Goal: Transaction & Acquisition: Book appointment/travel/reservation

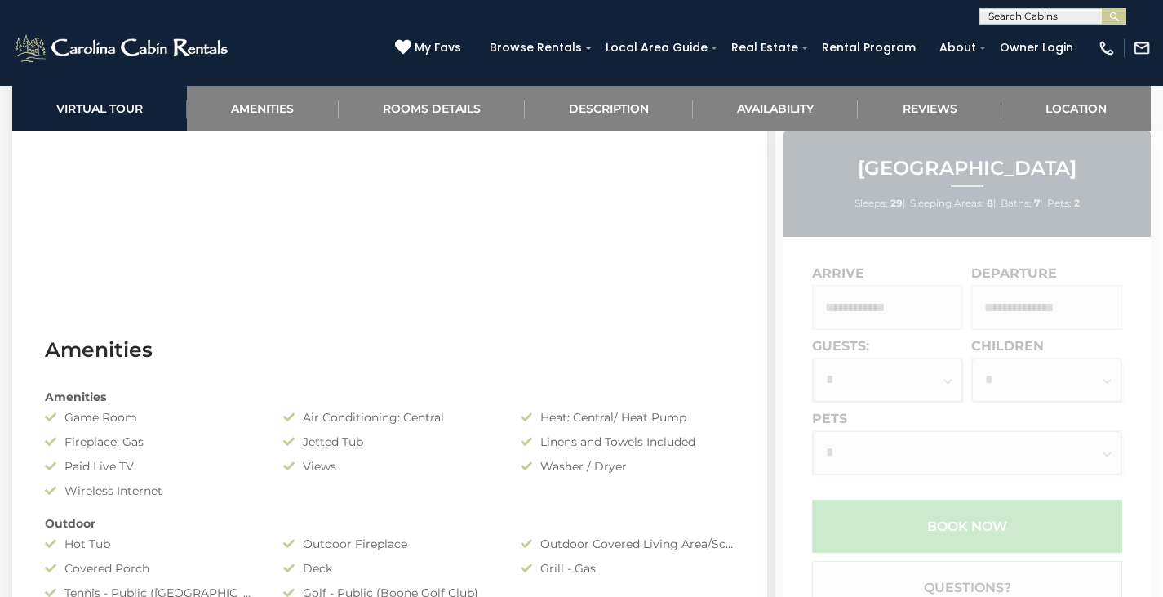
scroll to position [734, 0]
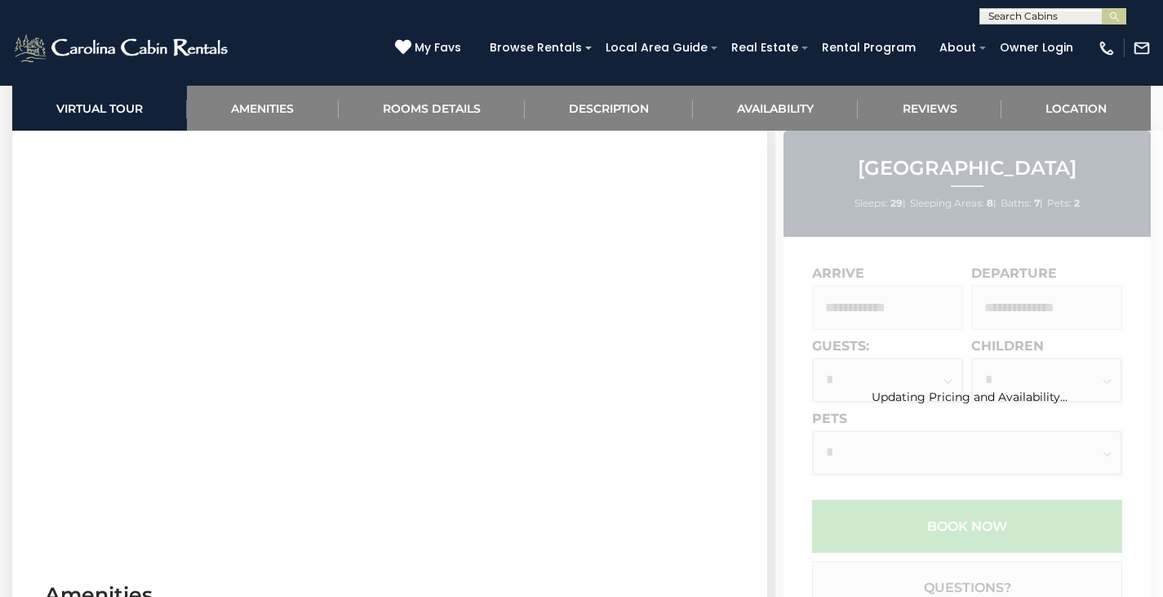
click at [1122, 317] on div "Updating Pricing and Availability..." at bounding box center [969, 441] width 388 height 620
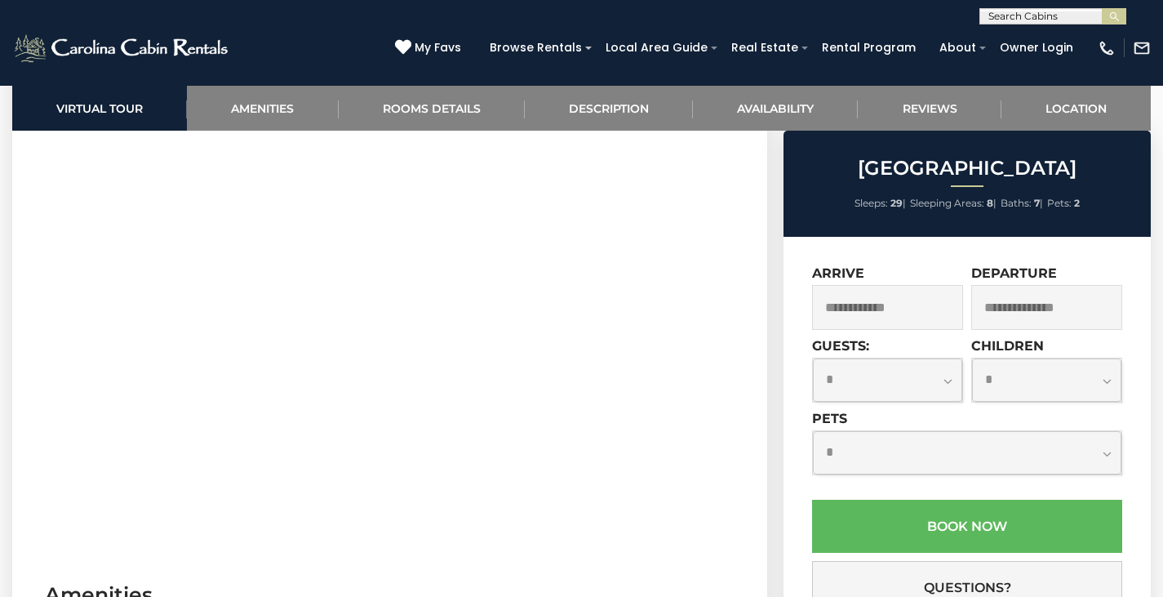
click at [911, 317] on input "text" at bounding box center [887, 307] width 151 height 45
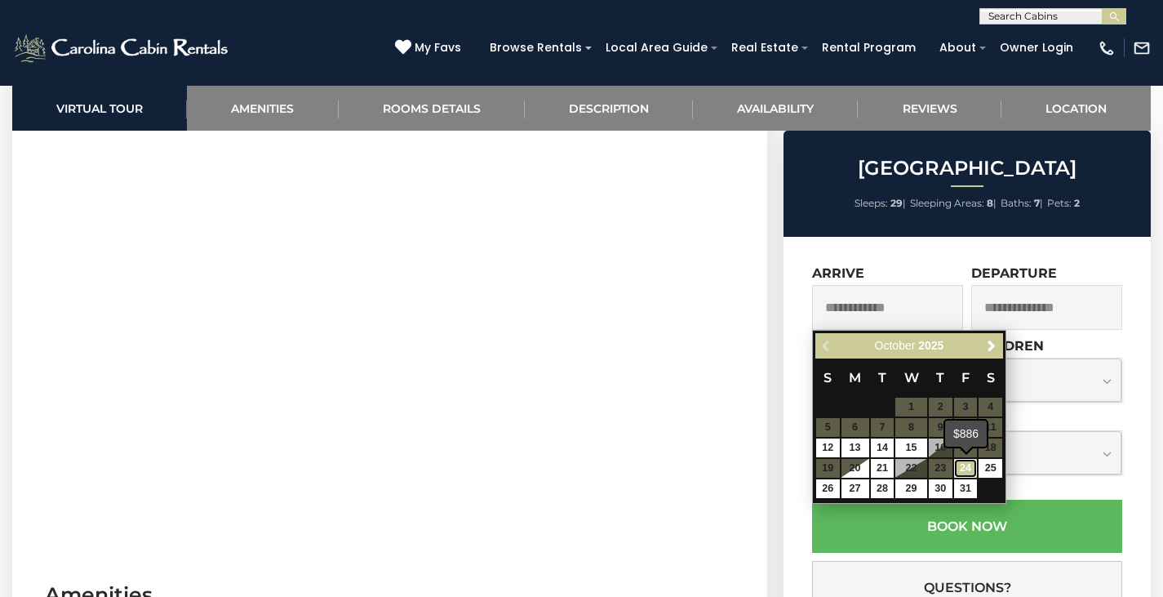
click at [968, 468] on link "24" at bounding box center [966, 468] width 24 height 19
type input "**********"
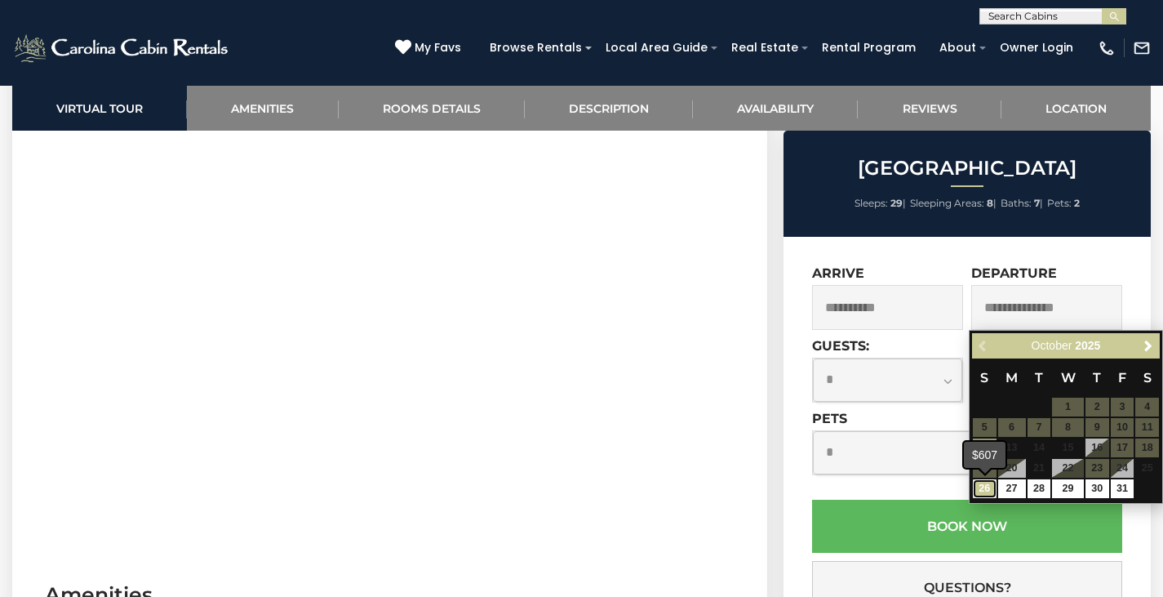
click at [984, 483] on link "26" at bounding box center [985, 488] width 24 height 19
type input "**********"
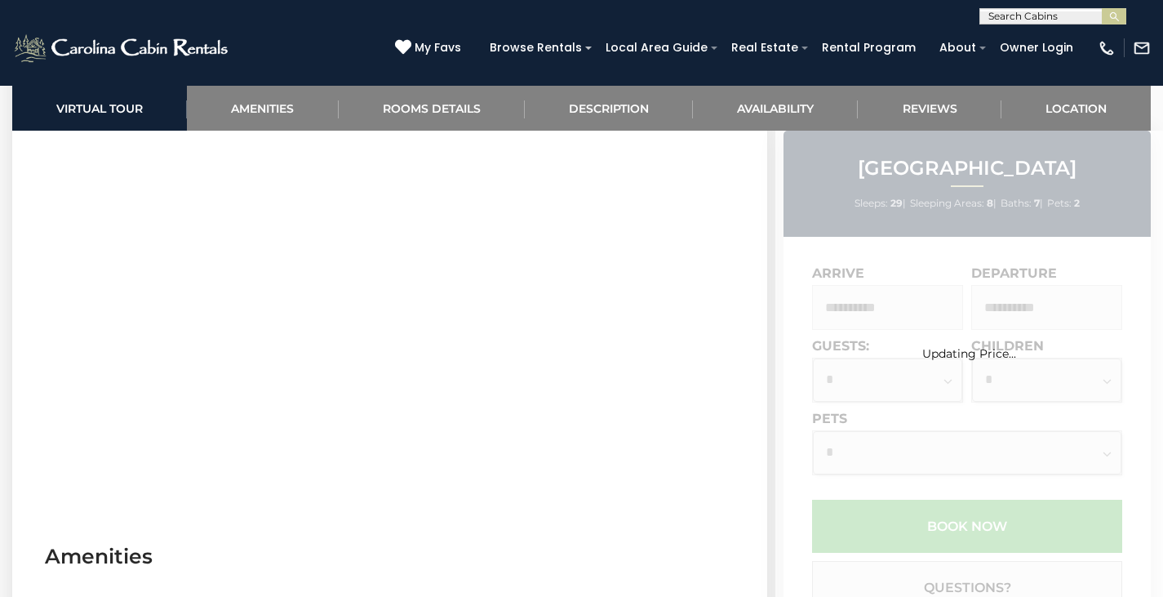
scroll to position [764, 0]
click at [882, 393] on div "Updating Price..." at bounding box center [969, 441] width 388 height 620
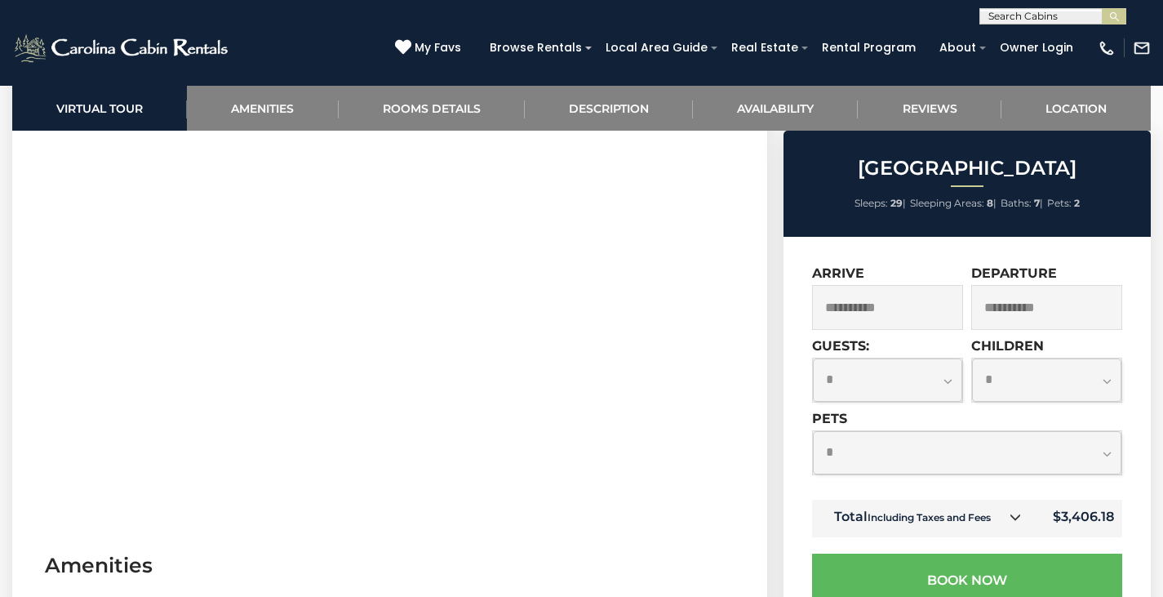
click at [946, 381] on select "**********" at bounding box center [887, 379] width 149 height 43
select select "*"
click at [813, 358] on select "**********" at bounding box center [887, 379] width 149 height 43
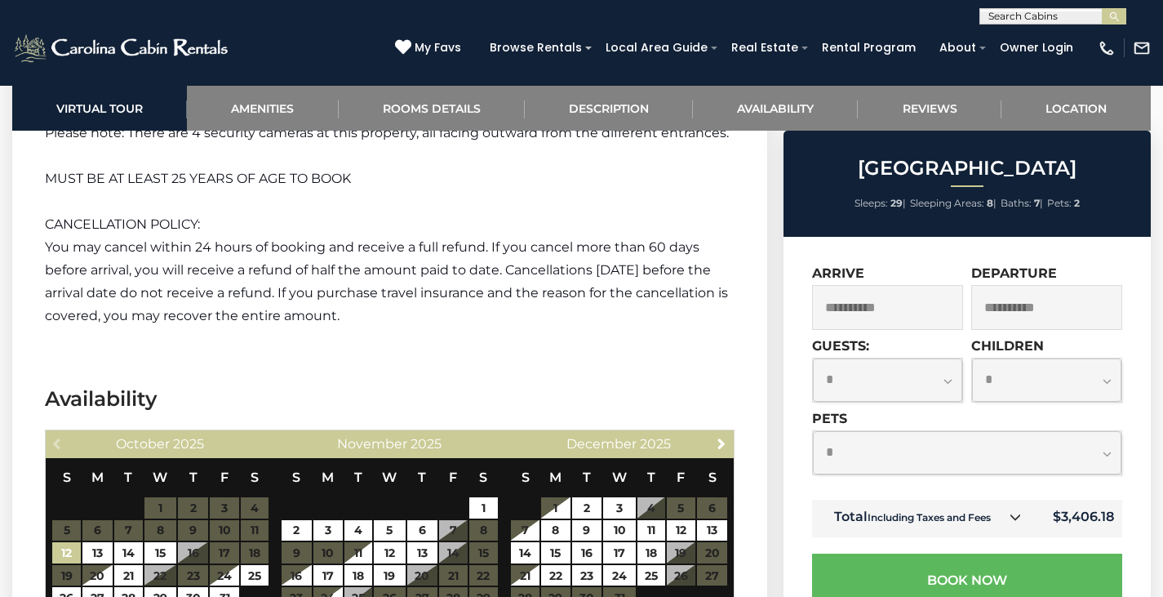
scroll to position [4436, 0]
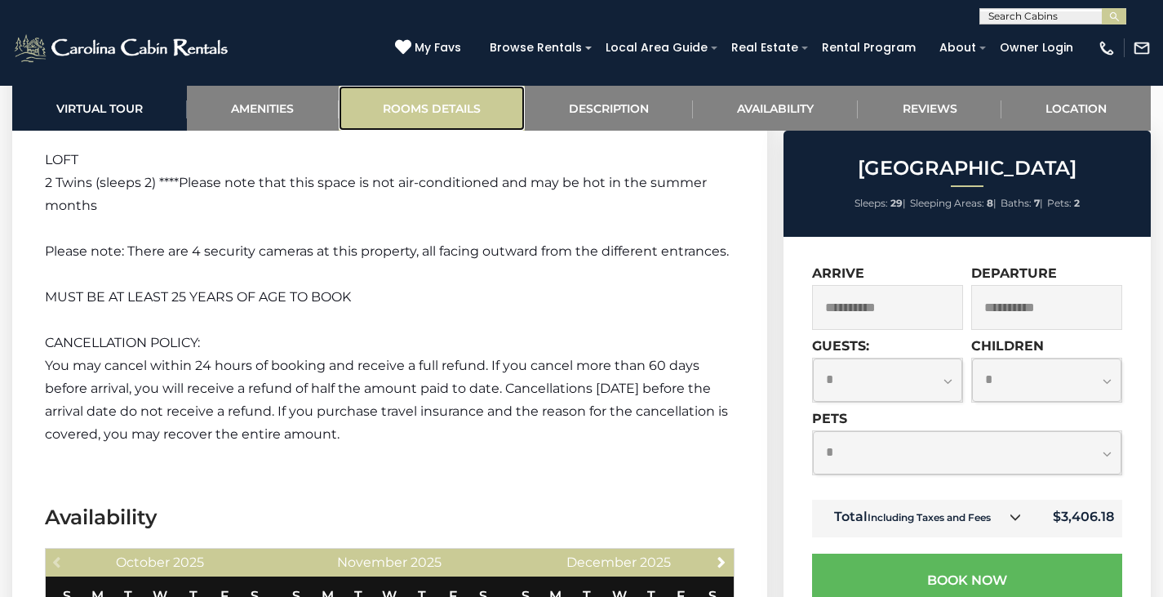
click at [433, 114] on link "Rooms Details" at bounding box center [432, 108] width 186 height 45
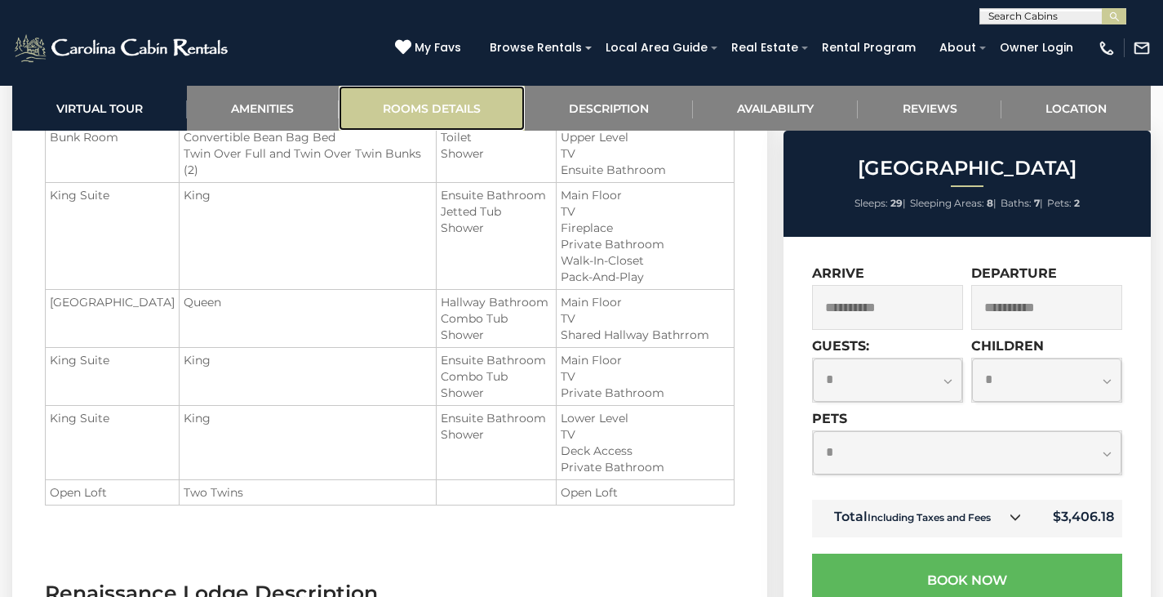
scroll to position [1865, 0]
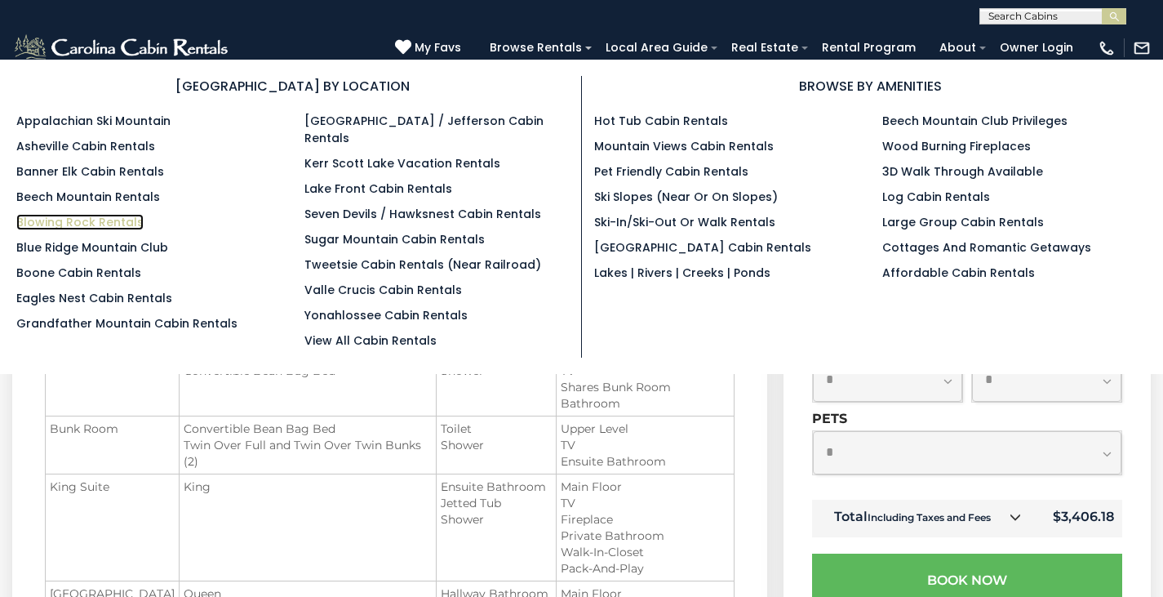
click at [109, 223] on link "Blowing Rock Rentals" at bounding box center [79, 222] width 127 height 16
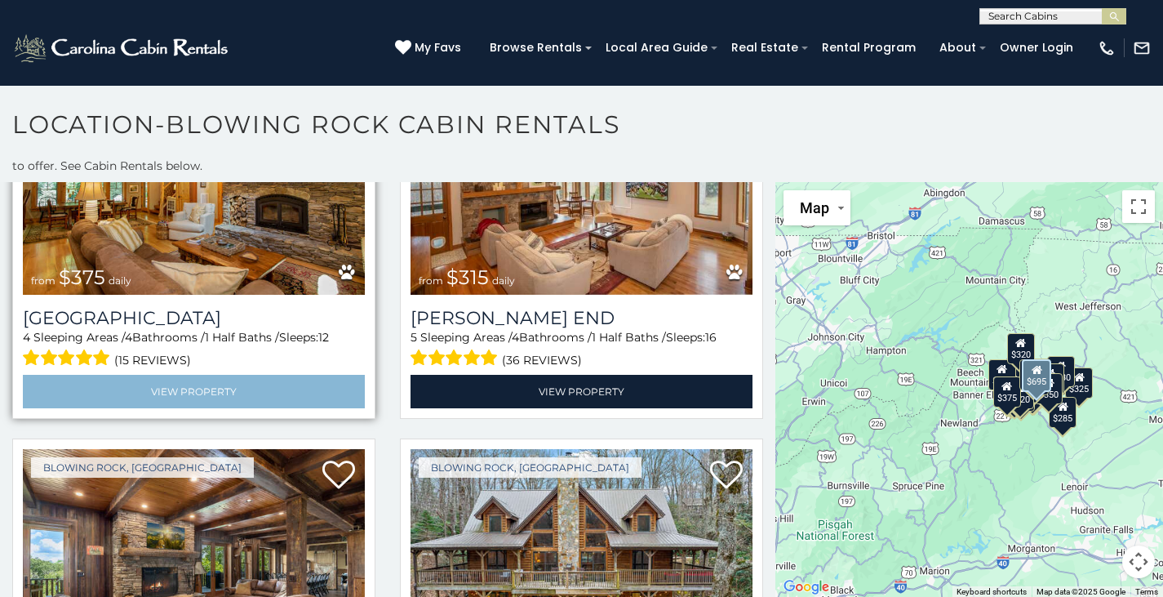
scroll to position [163, 0]
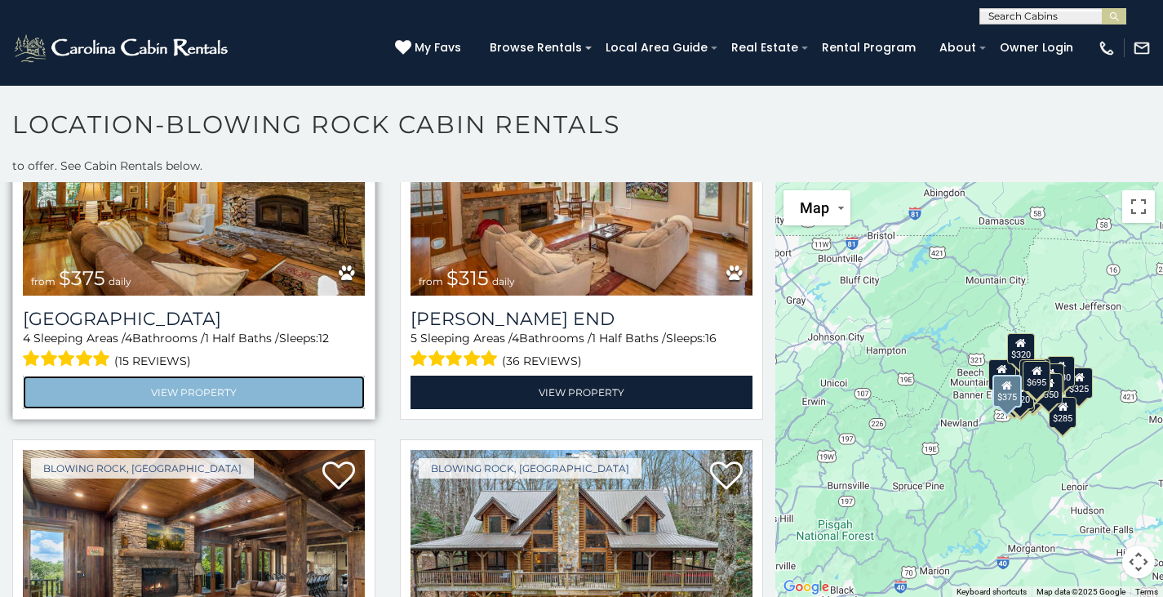
click at [238, 375] on link "View Property" at bounding box center [194, 391] width 342 height 33
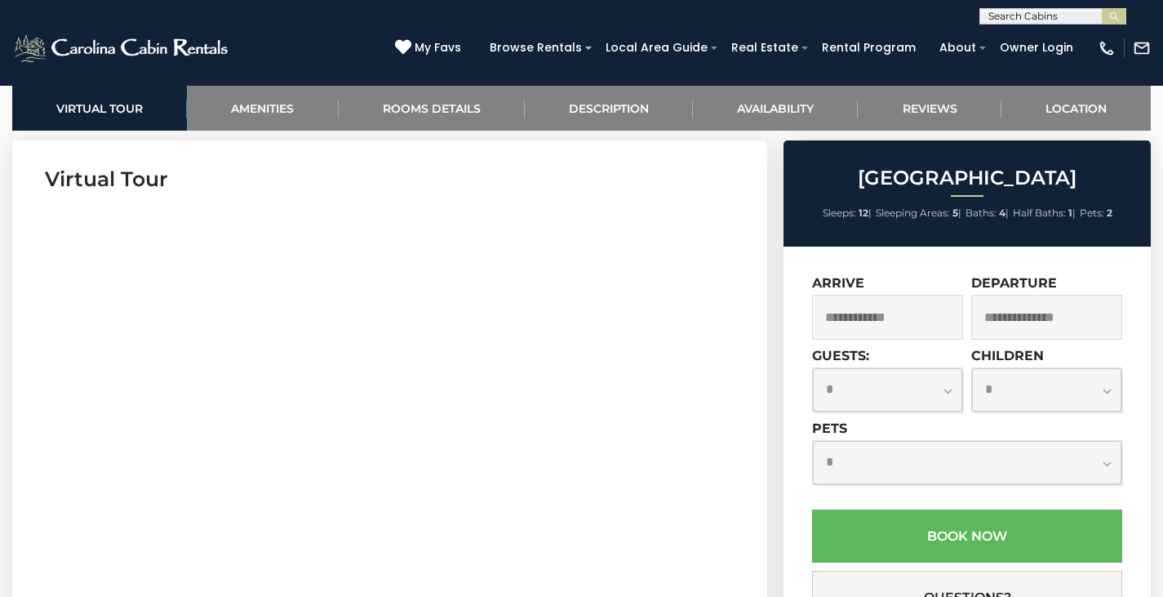
scroll to position [653, 0]
click at [911, 317] on input "text" at bounding box center [887, 316] width 151 height 45
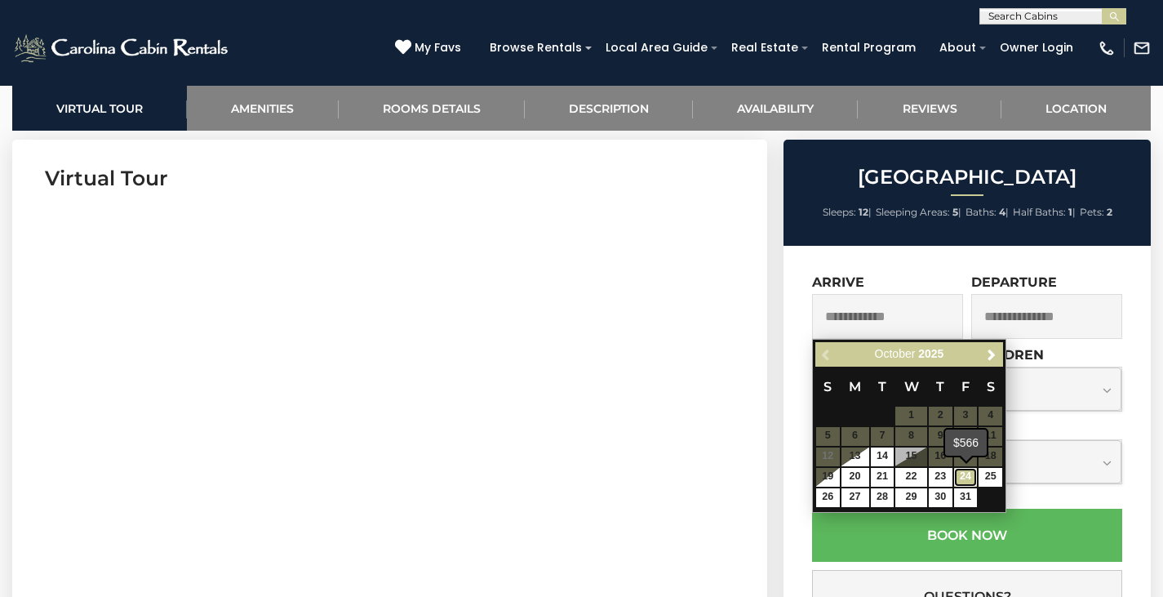
click at [967, 481] on link "24" at bounding box center [966, 477] width 24 height 19
type input "**********"
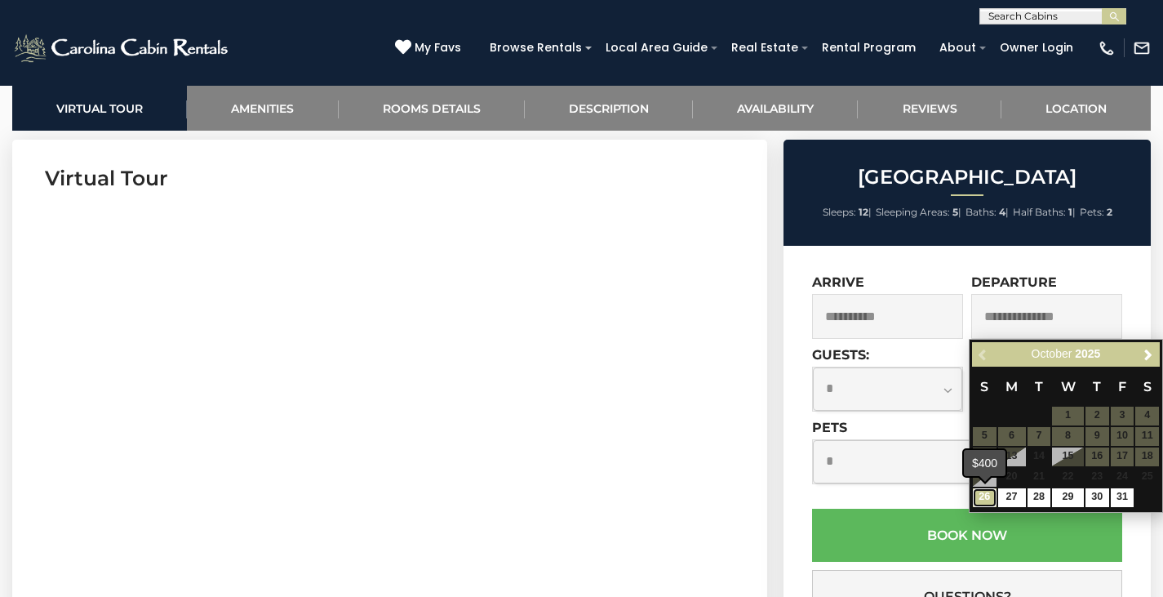
click at [987, 499] on link "26" at bounding box center [985, 497] width 24 height 19
type input "**********"
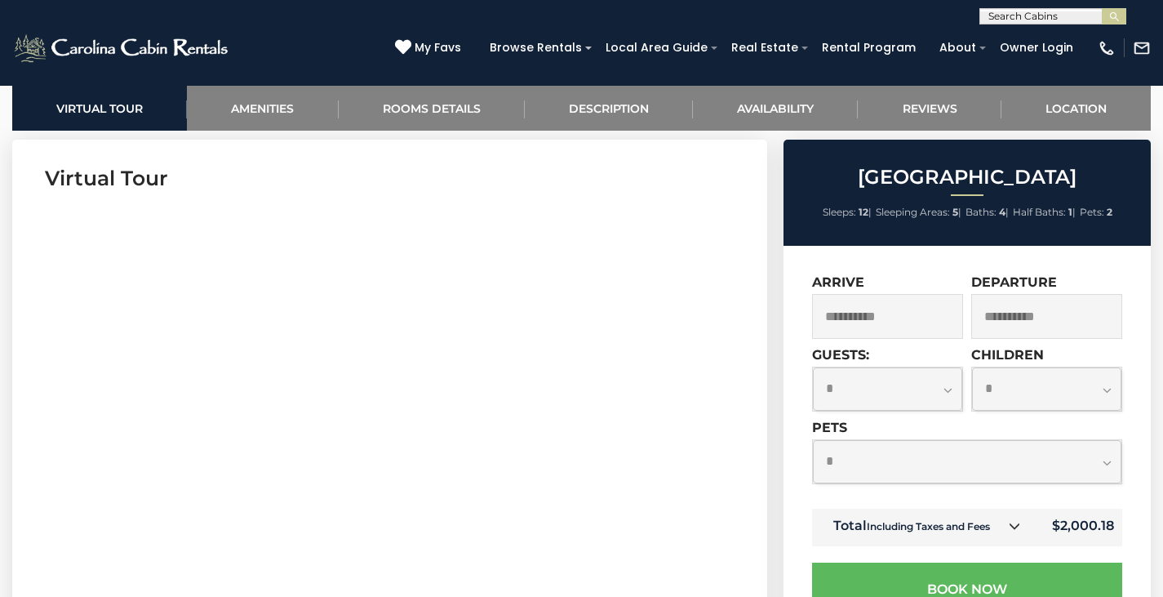
click at [951, 384] on select "**********" at bounding box center [887, 388] width 149 height 43
select select "*"
click at [813, 367] on select "**********" at bounding box center [887, 388] width 149 height 43
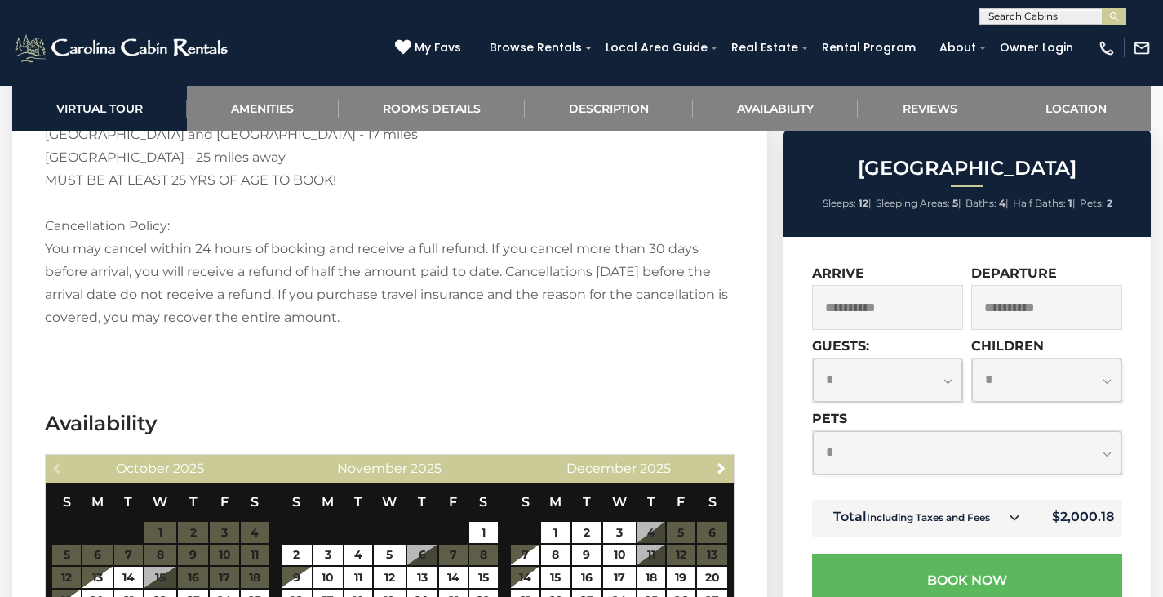
scroll to position [4325, 0]
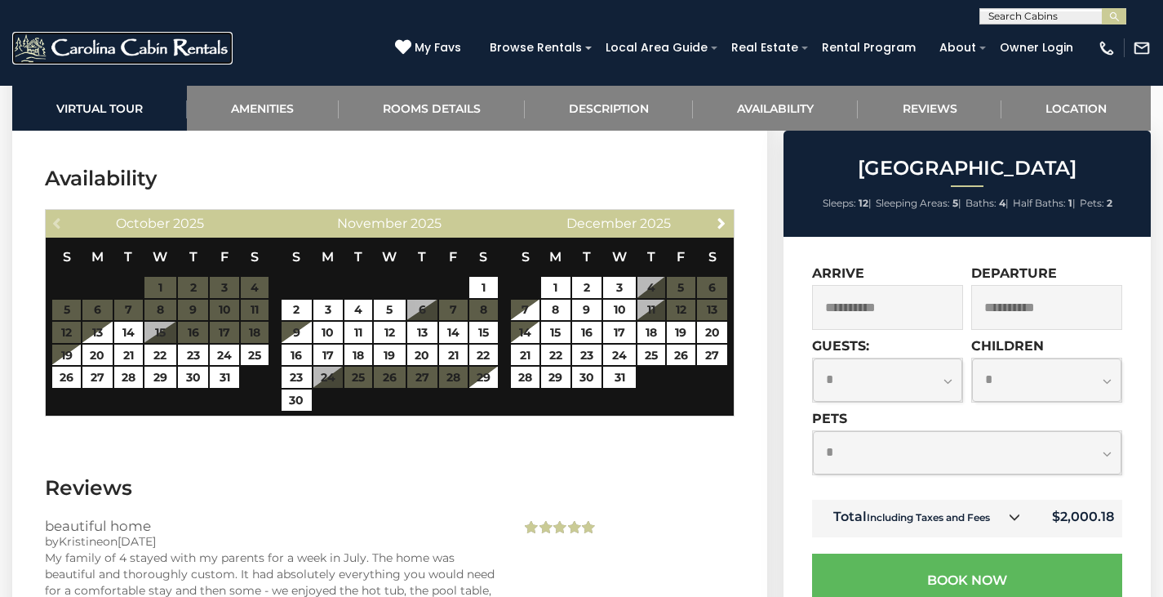
click at [98, 47] on img at bounding box center [122, 48] width 220 height 33
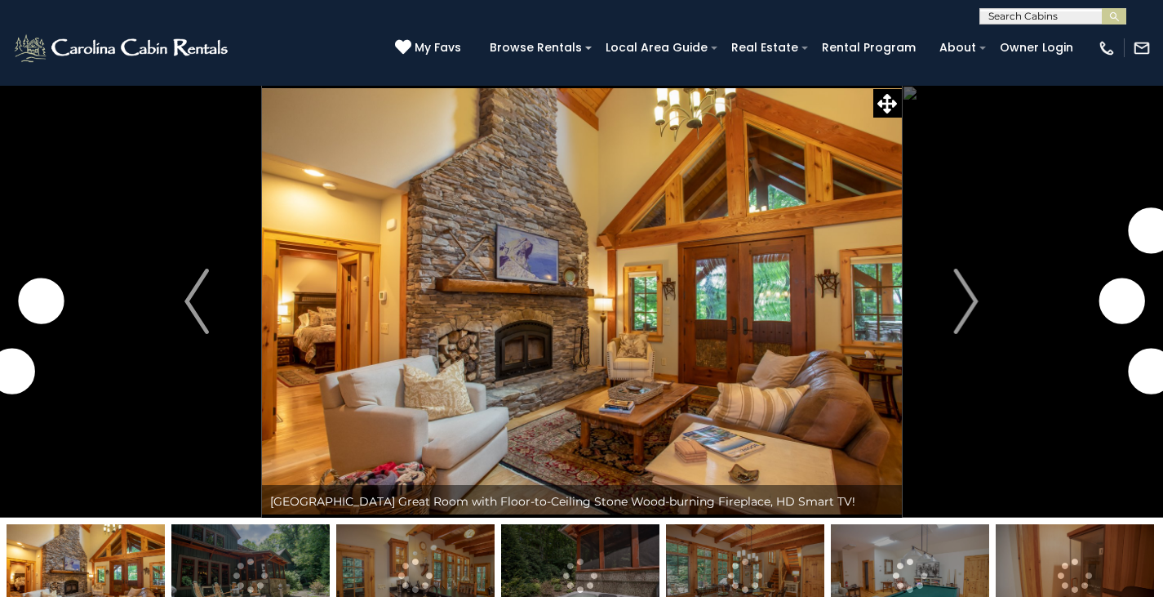
select select "*"
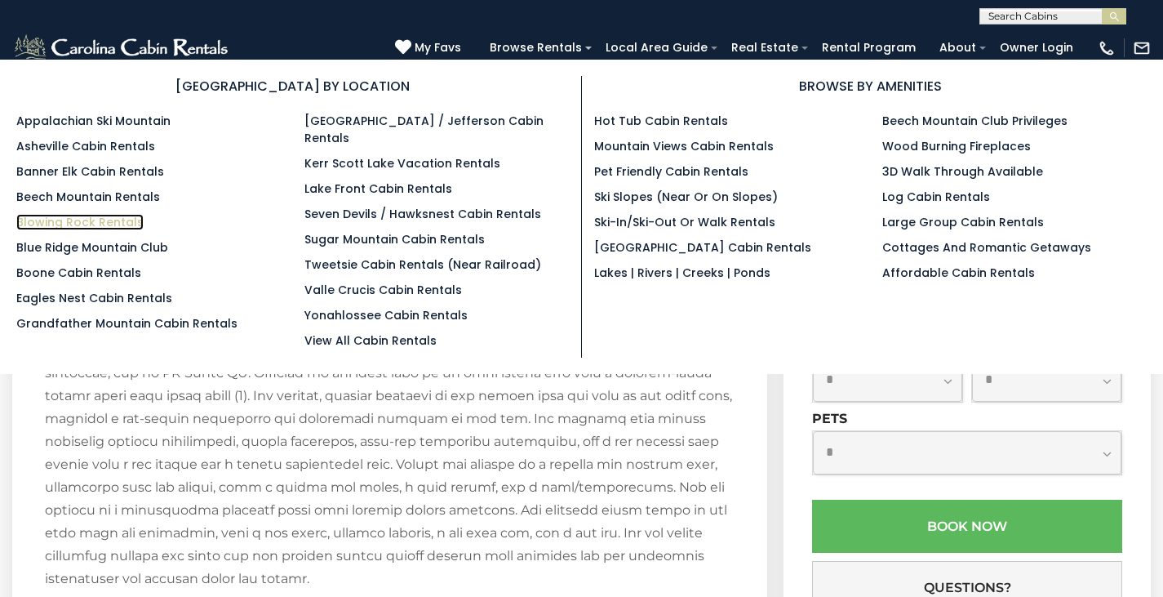
click at [95, 218] on link "Blowing Rock Rentals" at bounding box center [79, 222] width 127 height 16
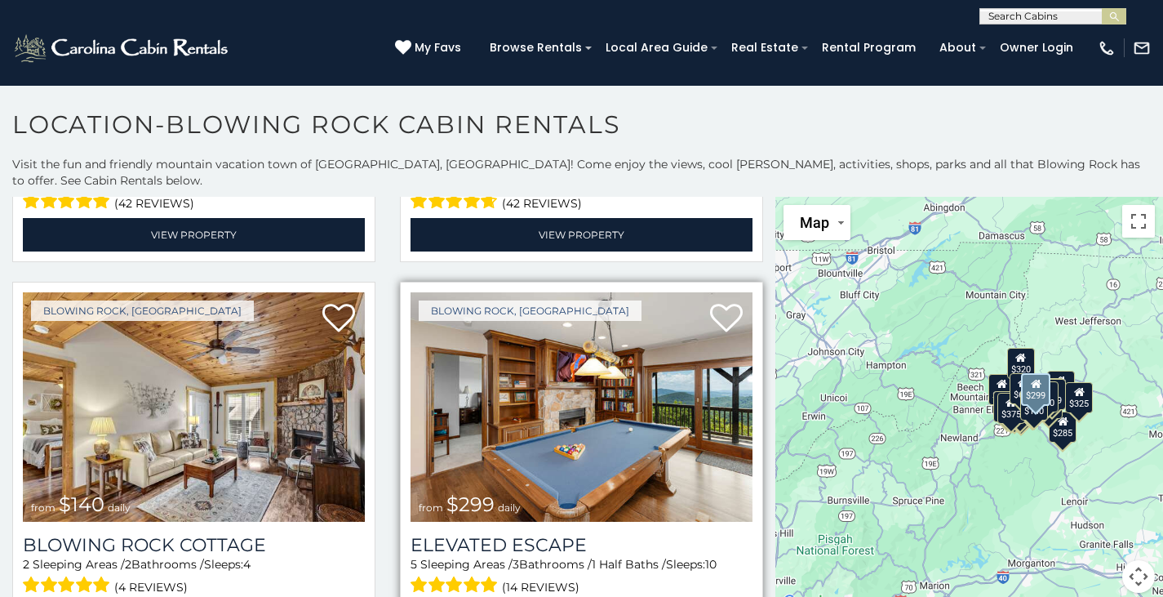
scroll to position [3101, 0]
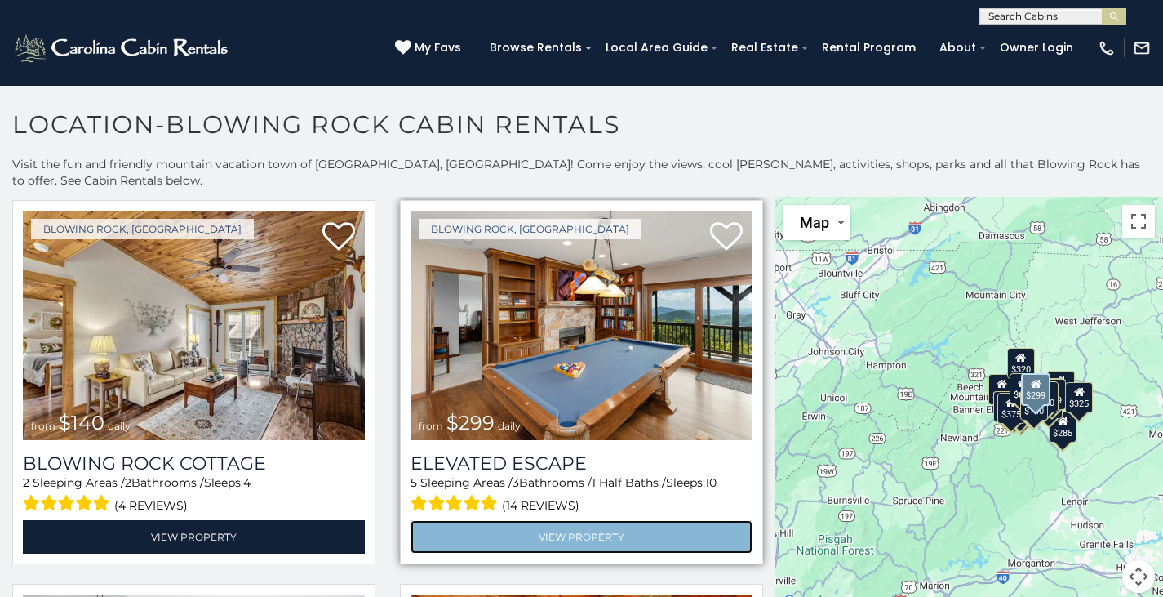
click at [526, 520] on link "View Property" at bounding box center [581, 536] width 342 height 33
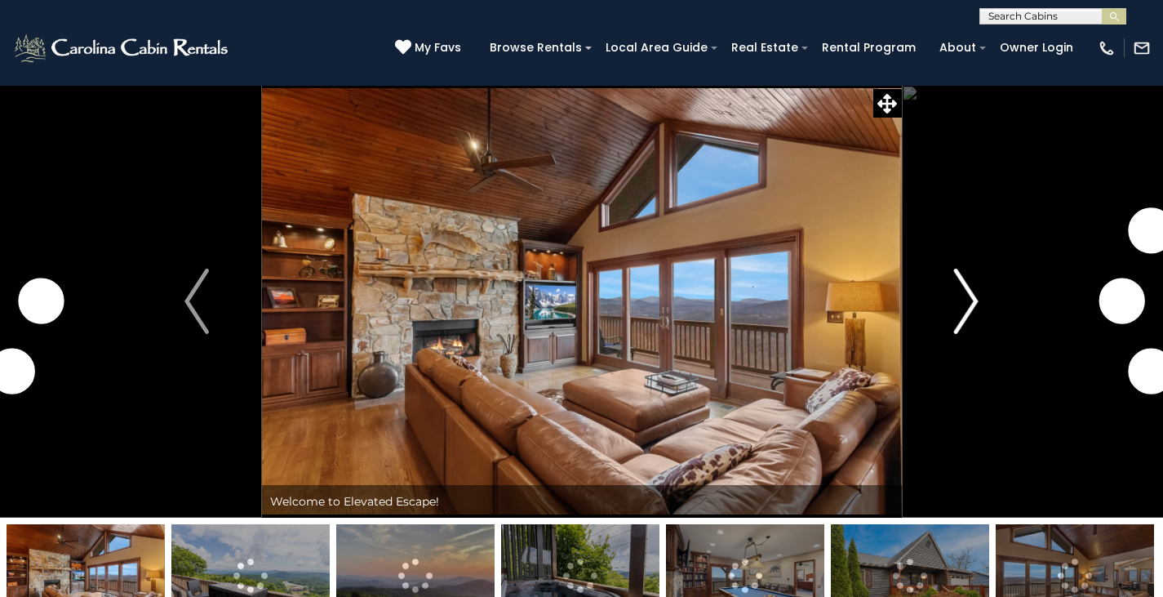
click at [968, 287] on img "Next" at bounding box center [966, 300] width 24 height 65
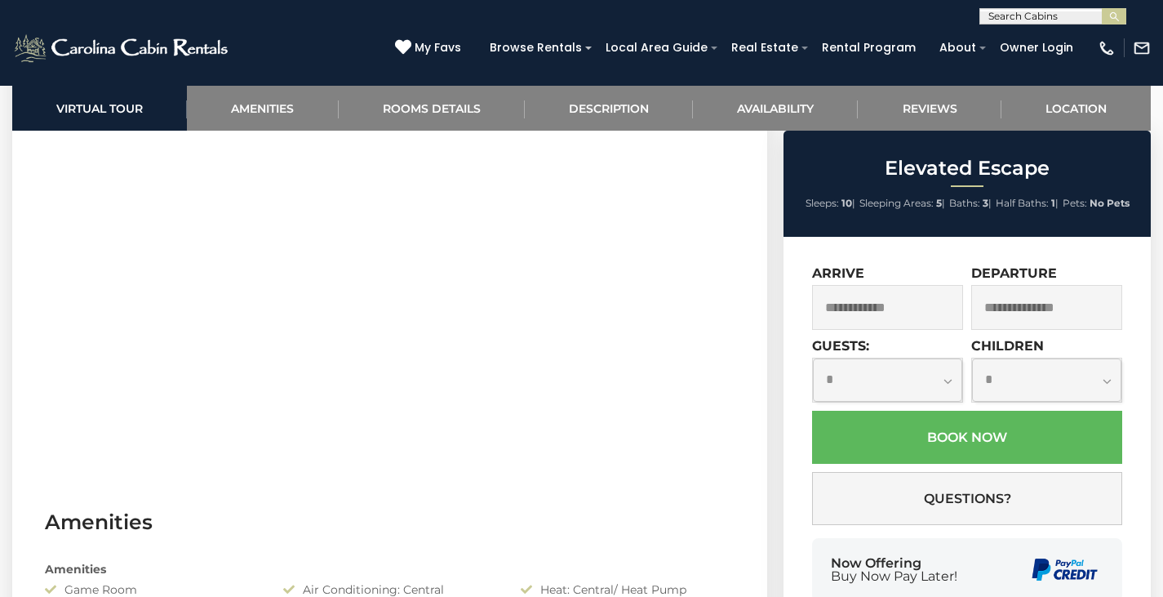
scroll to position [816, 0]
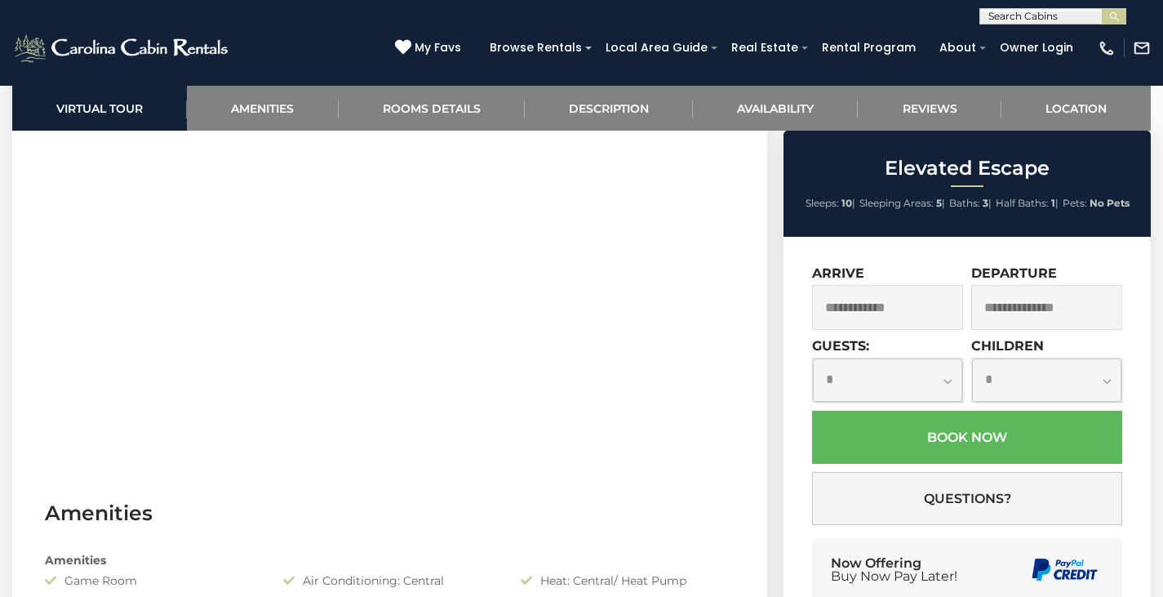
click at [899, 312] on input "text" at bounding box center [887, 307] width 151 height 45
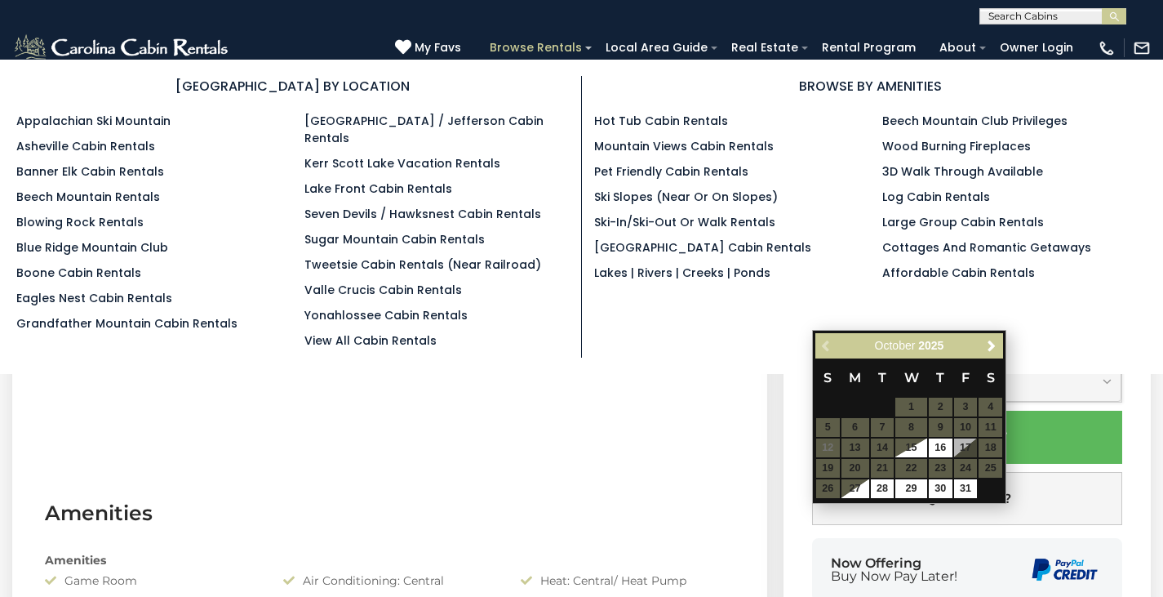
click at [531, 47] on link "Browse Rentals" at bounding box center [535, 47] width 109 height 25
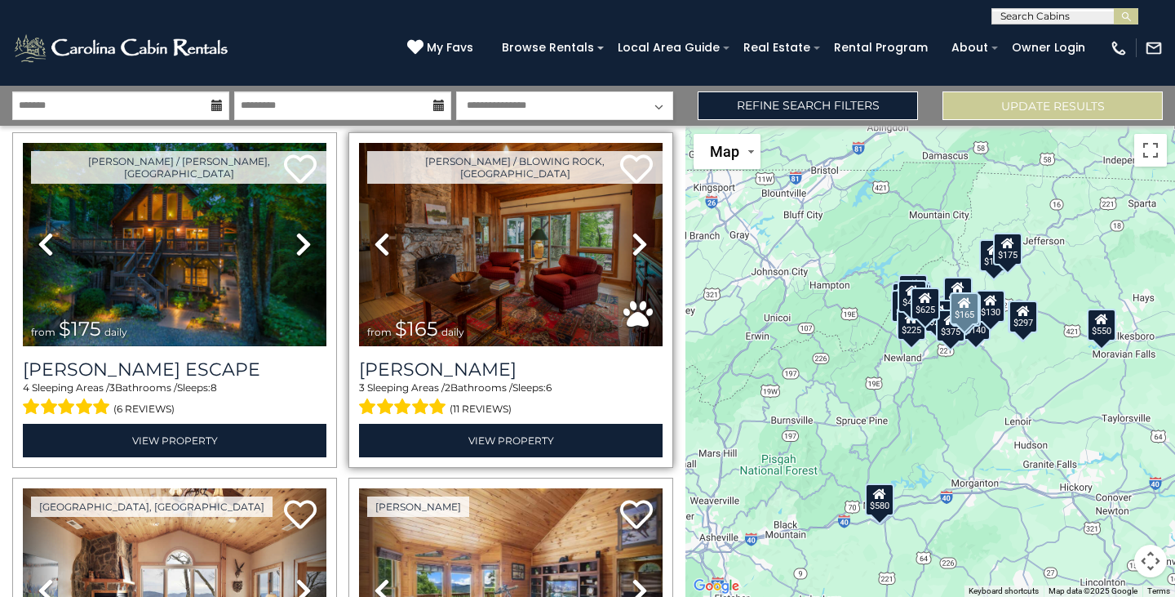
scroll to position [408, 0]
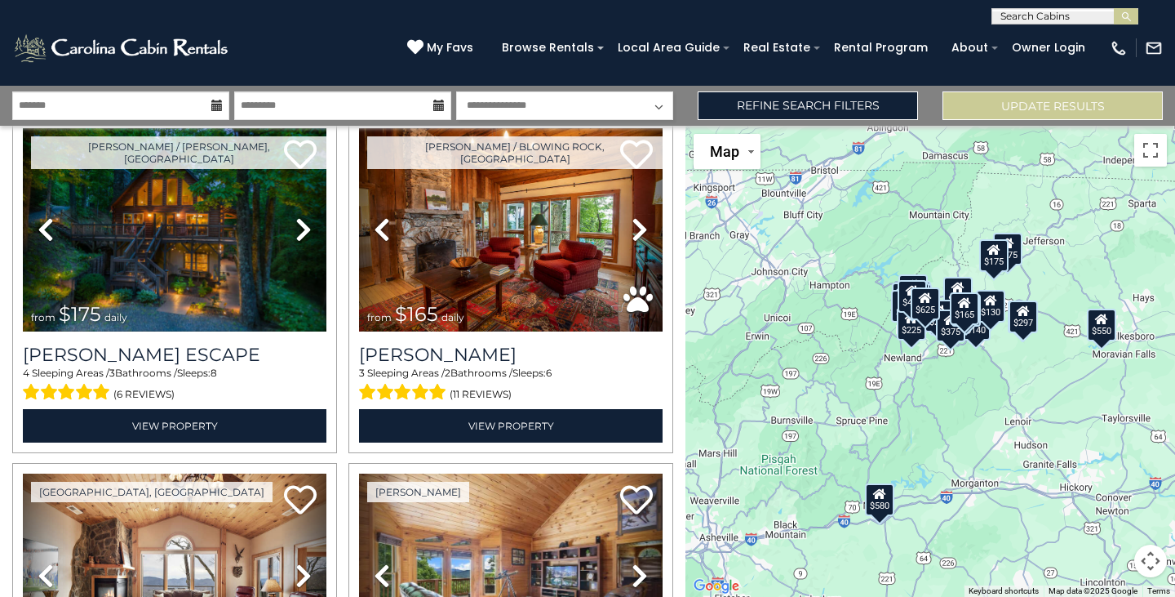
click at [217, 106] on icon at bounding box center [216, 105] width 11 height 11
click at [163, 95] on input "text" at bounding box center [120, 105] width 217 height 29
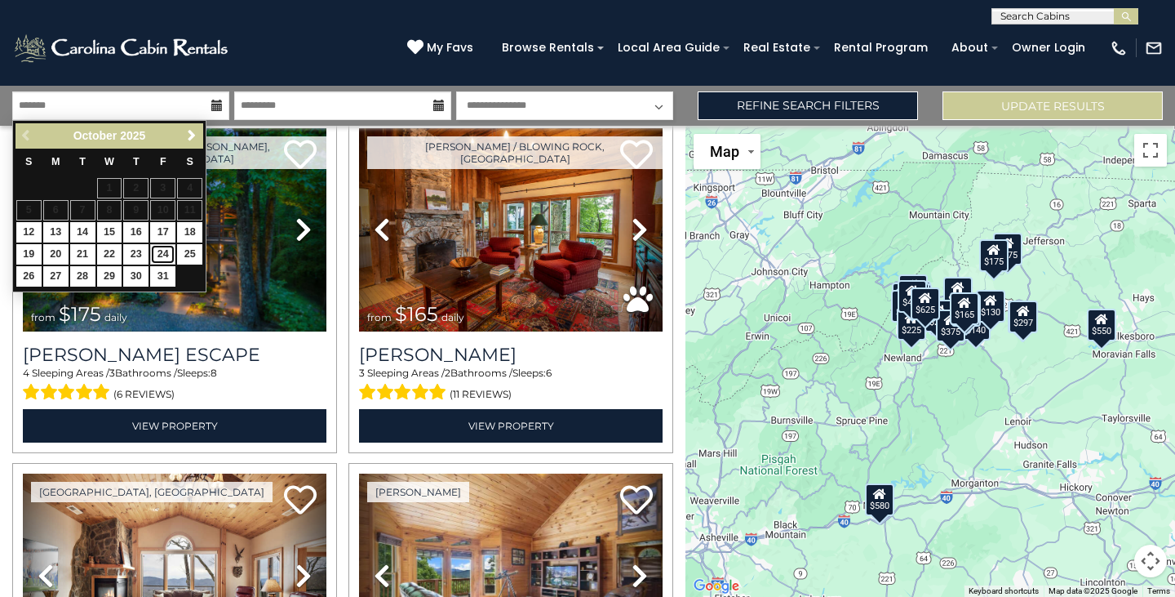
click at [161, 254] on link "24" at bounding box center [162, 254] width 25 height 20
type input "********"
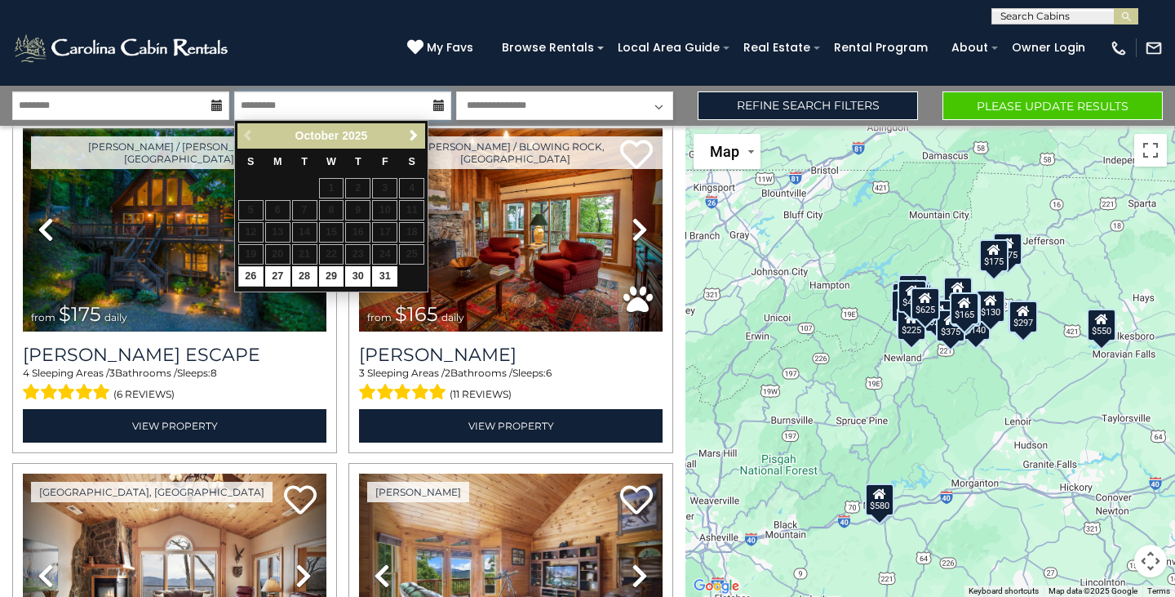
click at [394, 110] on input "text" at bounding box center [342, 105] width 217 height 29
click at [251, 274] on link "26" at bounding box center [250, 276] width 25 height 20
type input "********"
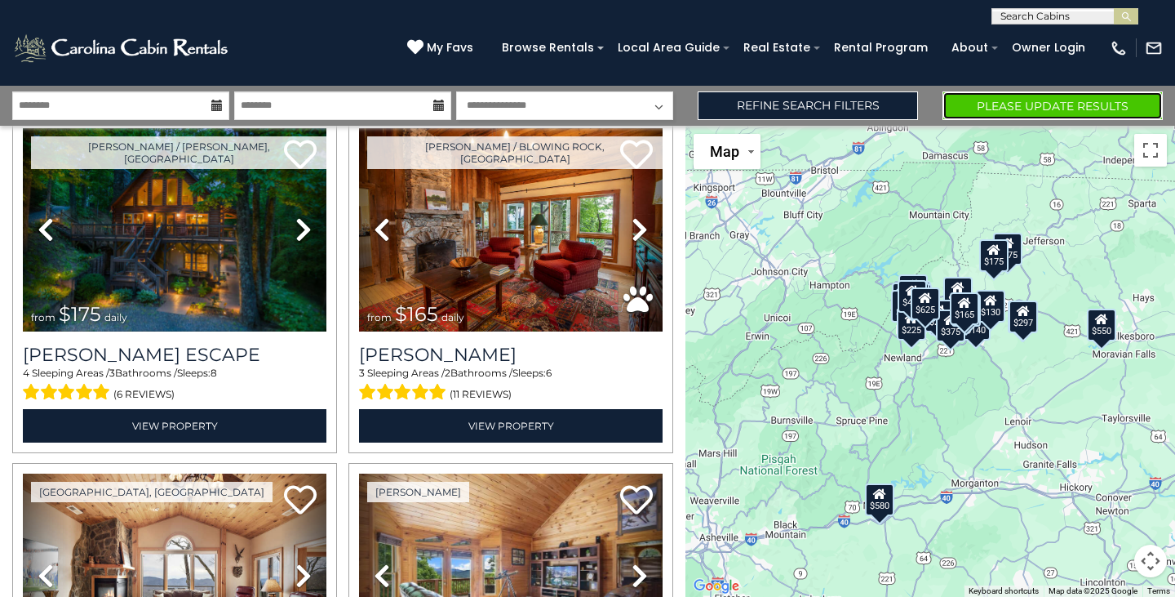
click at [1032, 115] on button "Please Update Results" at bounding box center [1053, 105] width 220 height 29
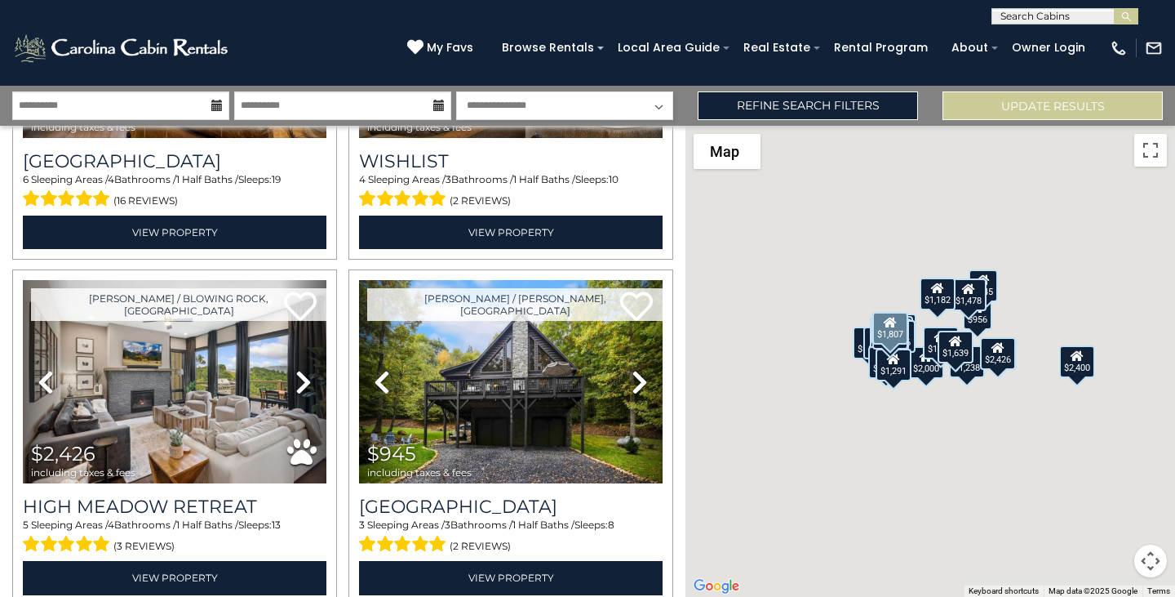
scroll to position [572, 0]
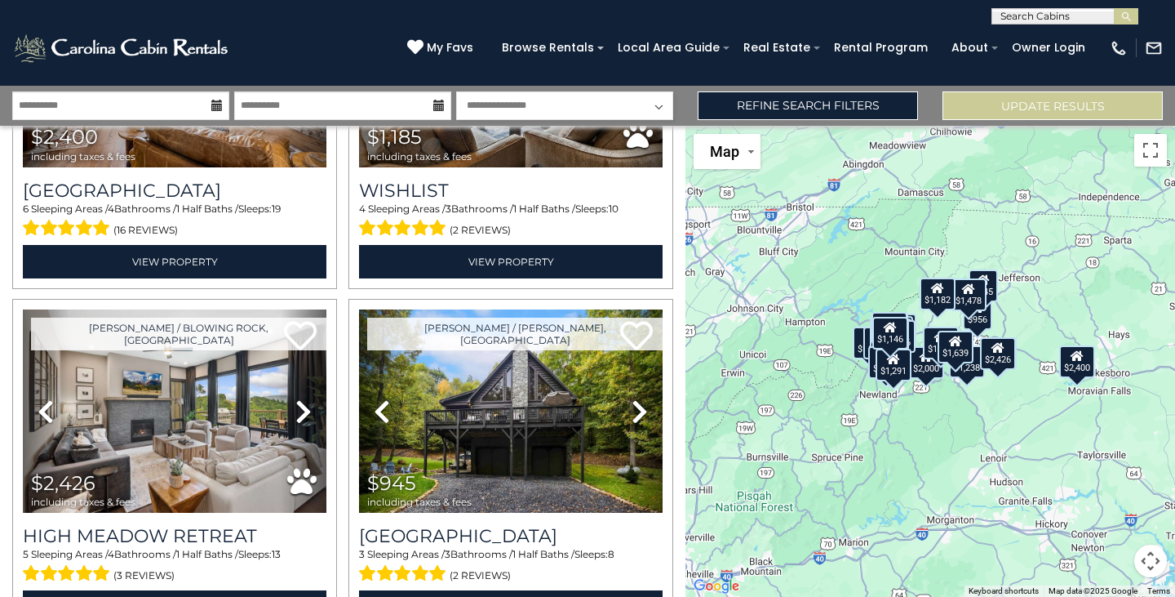
click at [1047, 322] on div "$2,545 $1,480 $2,400 $1,185 $2,426 $945 $953 $2,000 $1,812 $1,807 $1,245 $1,438…" at bounding box center [930, 361] width 490 height 471
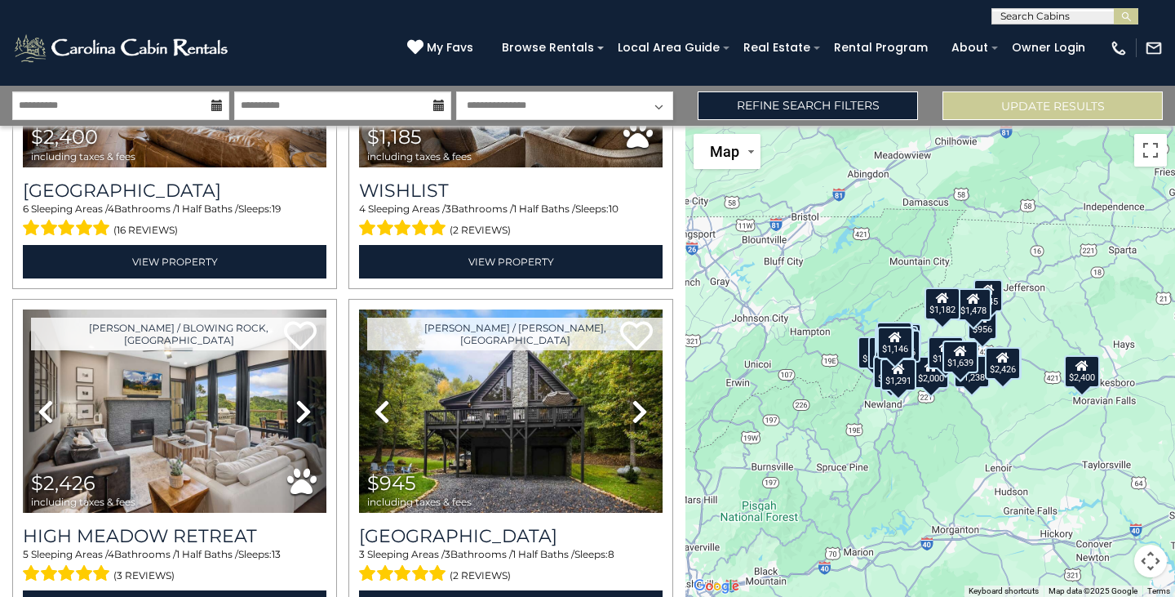
drag, startPoint x: 989, startPoint y: 459, endPoint x: 974, endPoint y: 446, distance: 20.3
click at [999, 470] on div "$2,545 $1,480 $2,400 $1,185 $2,426 $945 $953 $2,000 $1,812 $1,807 $1,245 $1,438…" at bounding box center [930, 361] width 490 height 471
click at [892, 295] on div "$2,545 $1,480 $2,400 $1,185 $2,426 $945 $953 $2,000 $1,812 $1,807 $1,245 $1,438…" at bounding box center [930, 361] width 490 height 471
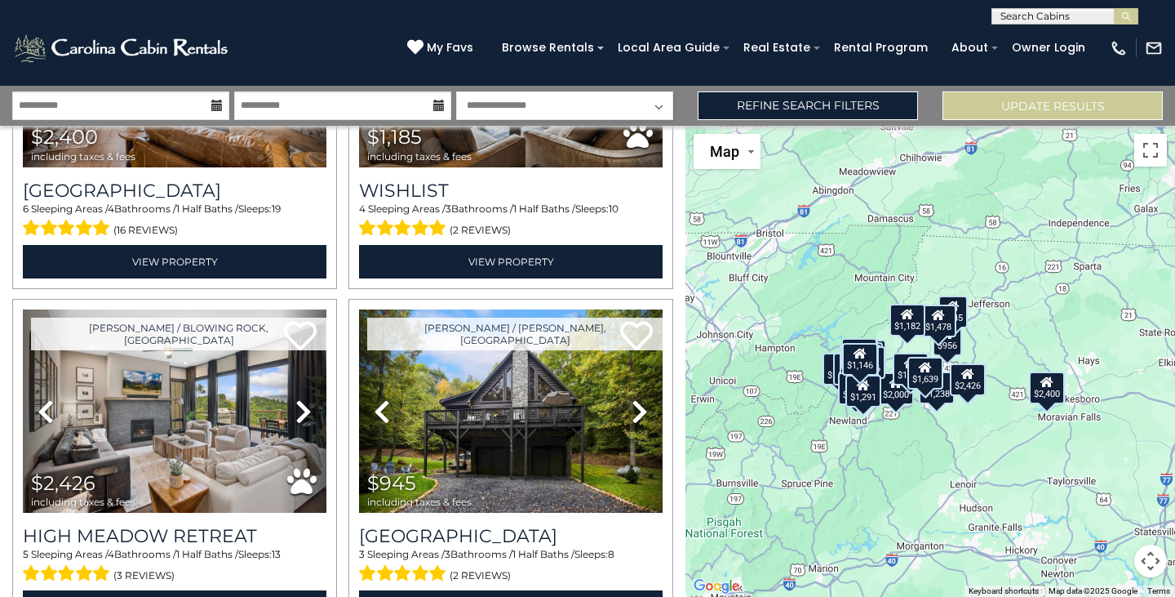
drag, startPoint x: 839, startPoint y: 267, endPoint x: 985, endPoint y: 268, distance: 146.1
click at [802, 281] on div "$2,545 $1,480 $2,400 $1,185 $2,426 $945 $953 $2,000 $1,812 $1,807 $1,245 $1,438…" at bounding box center [930, 361] width 490 height 471
click at [1147, 157] on button "Toggle fullscreen view" at bounding box center [1150, 150] width 33 height 33
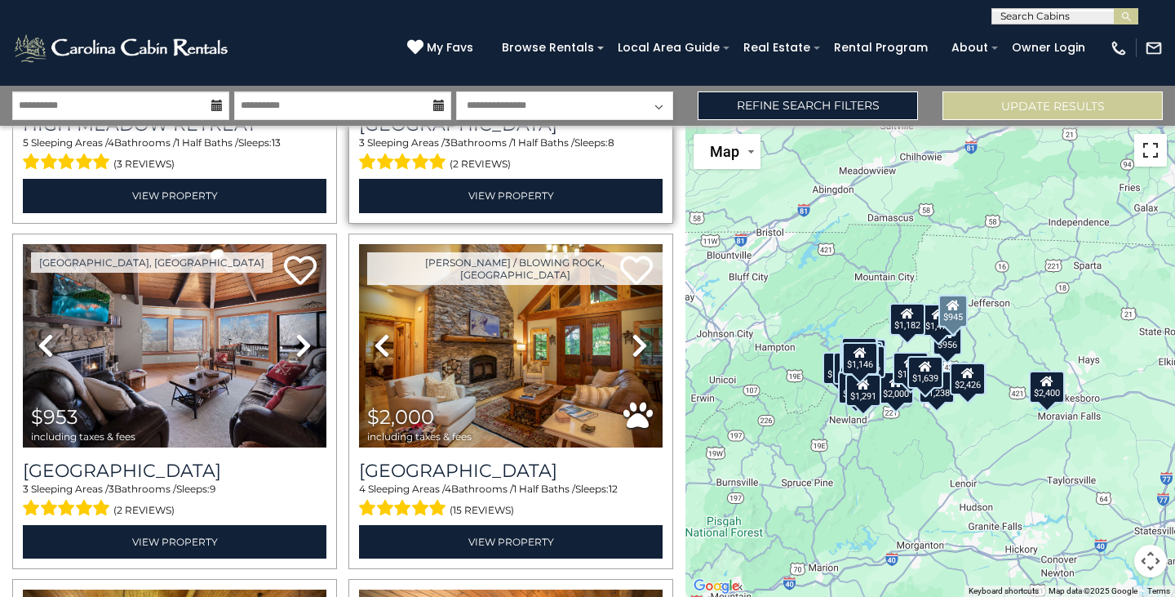
scroll to position [1061, 0]
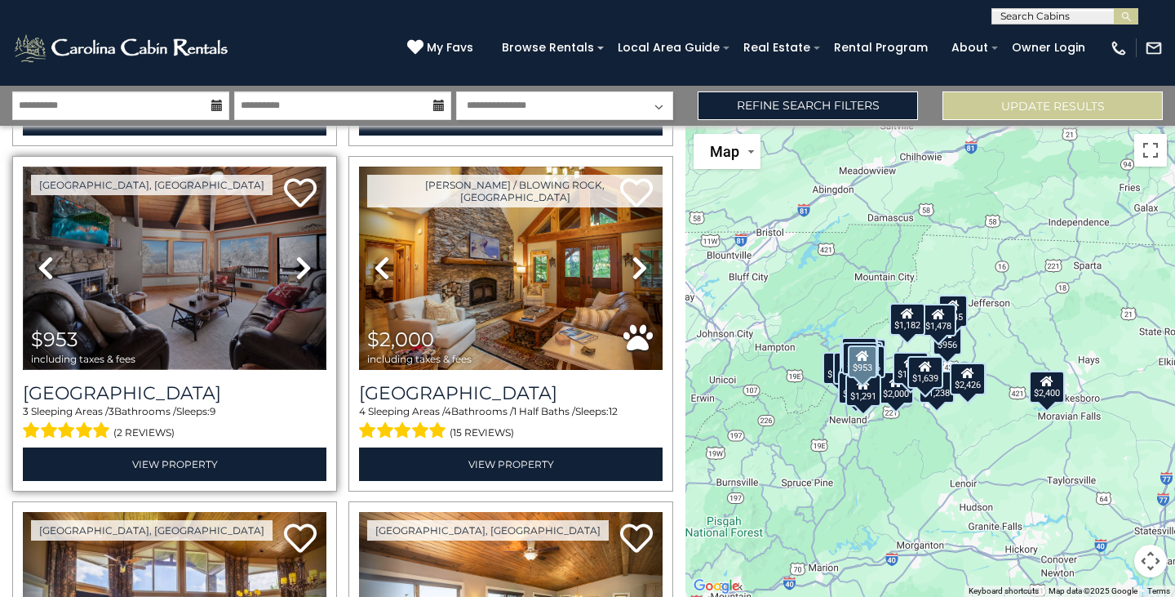
click at [238, 333] on img at bounding box center [175, 267] width 304 height 203
click at [185, 305] on img at bounding box center [175, 267] width 304 height 203
click at [143, 272] on img at bounding box center [175, 267] width 304 height 203
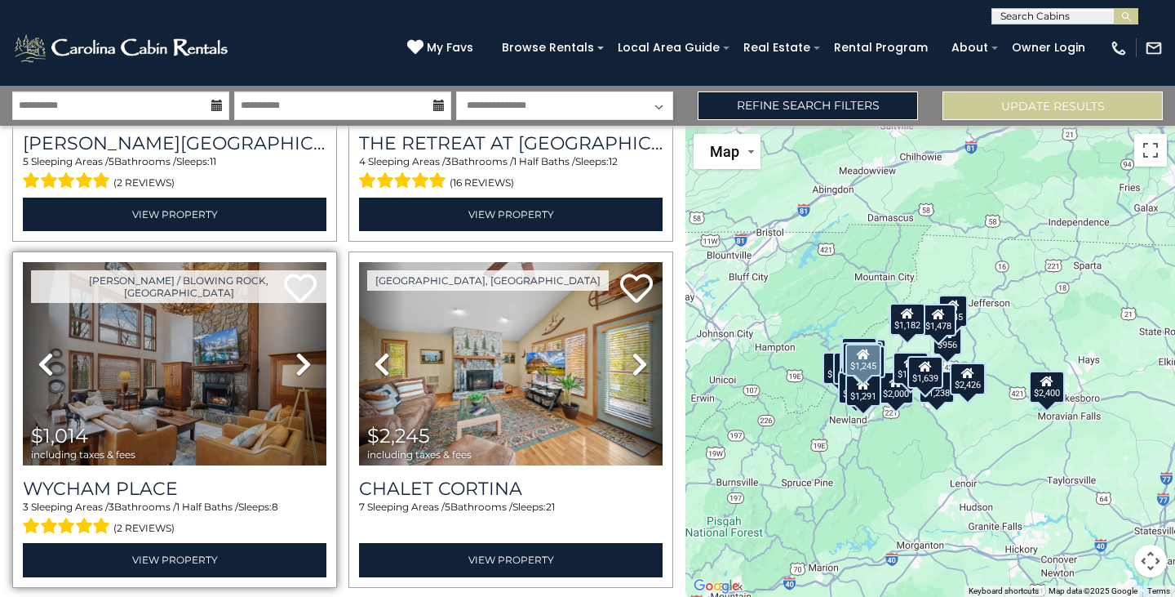
scroll to position [2040, 0]
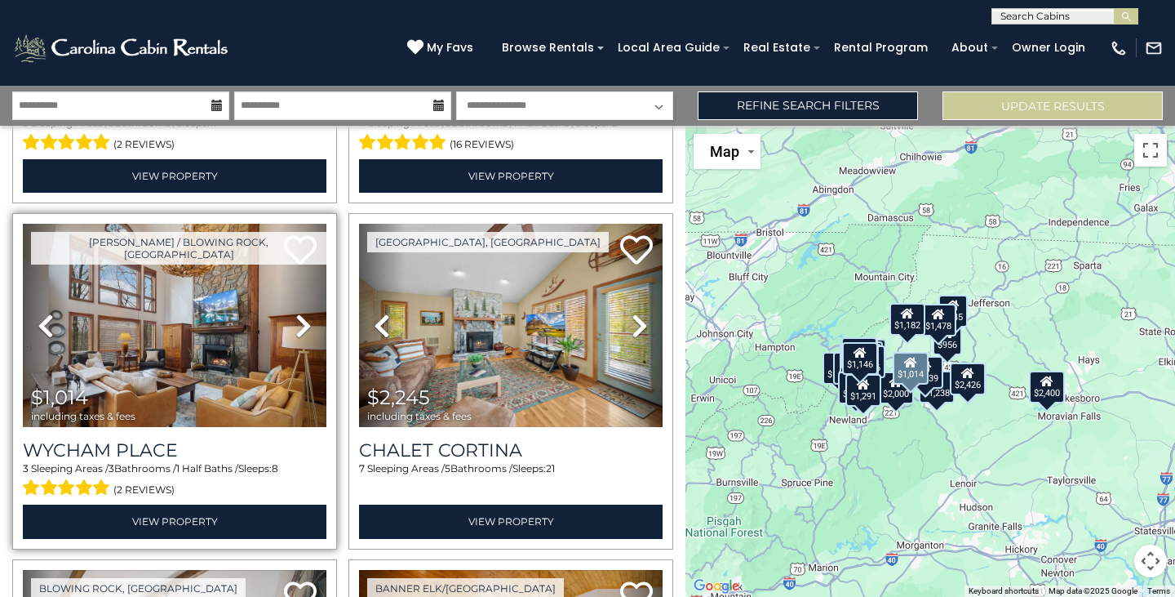
click at [12, 494] on div "Boone / Blowing Rock, NC Previous" at bounding box center [174, 381] width 325 height 336
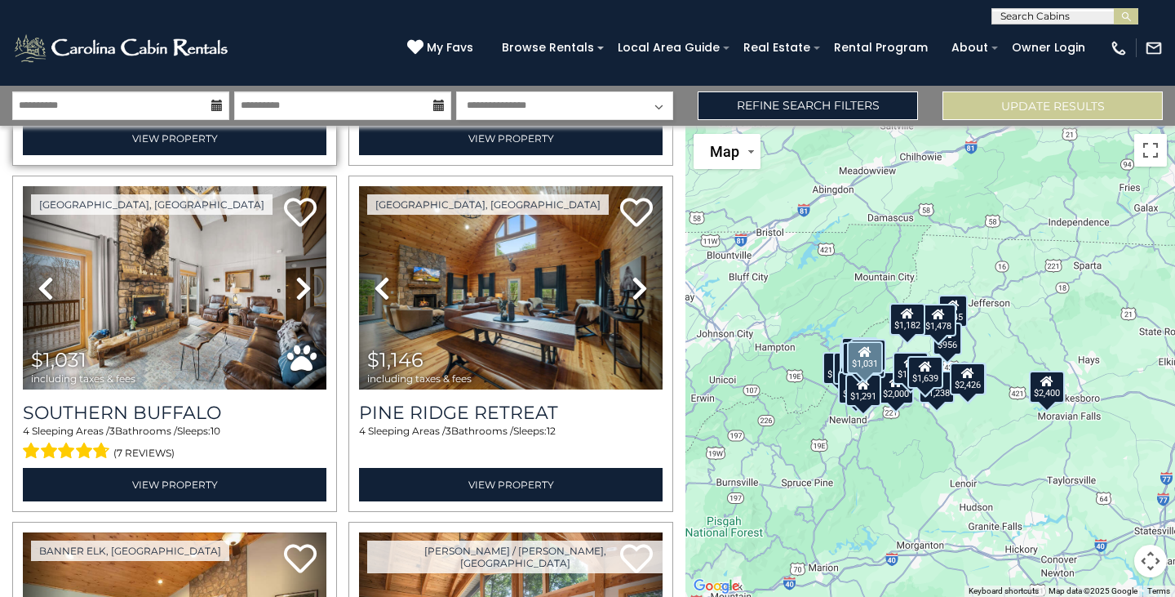
scroll to position [4162, 0]
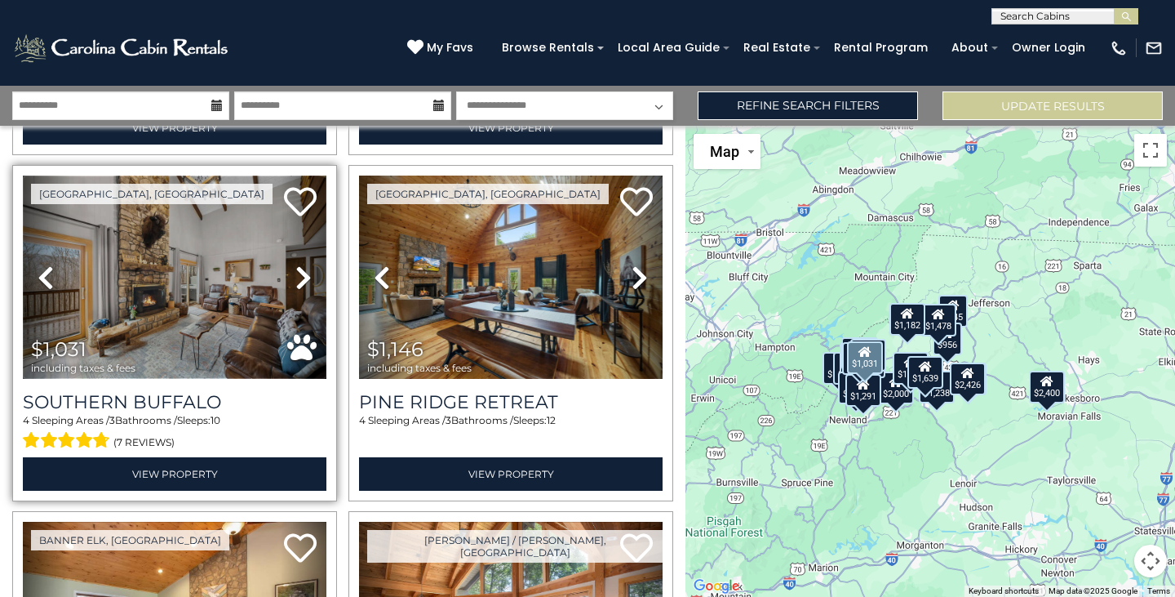
click at [127, 251] on img at bounding box center [175, 276] width 304 height 203
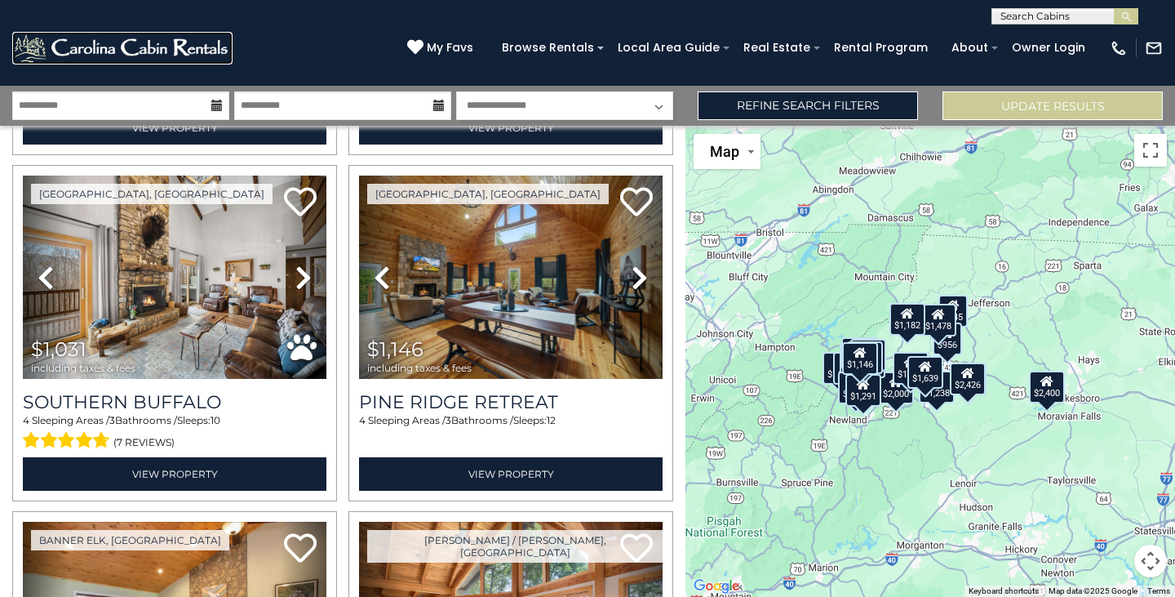
click at [213, 51] on img at bounding box center [122, 48] width 220 height 33
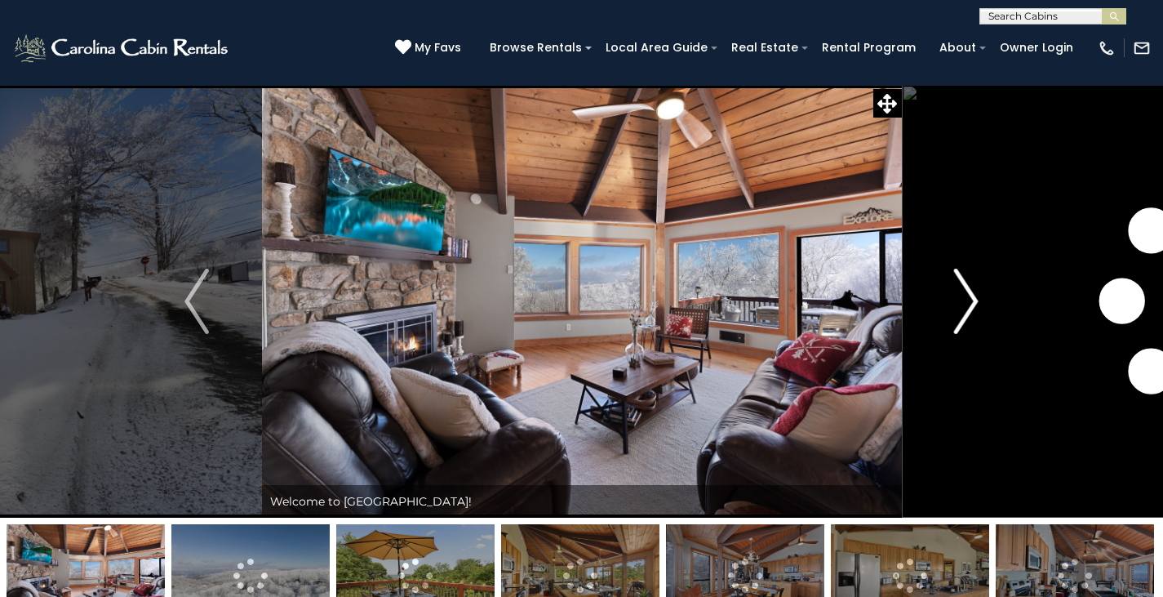
click at [957, 298] on img "Next" at bounding box center [966, 300] width 24 height 65
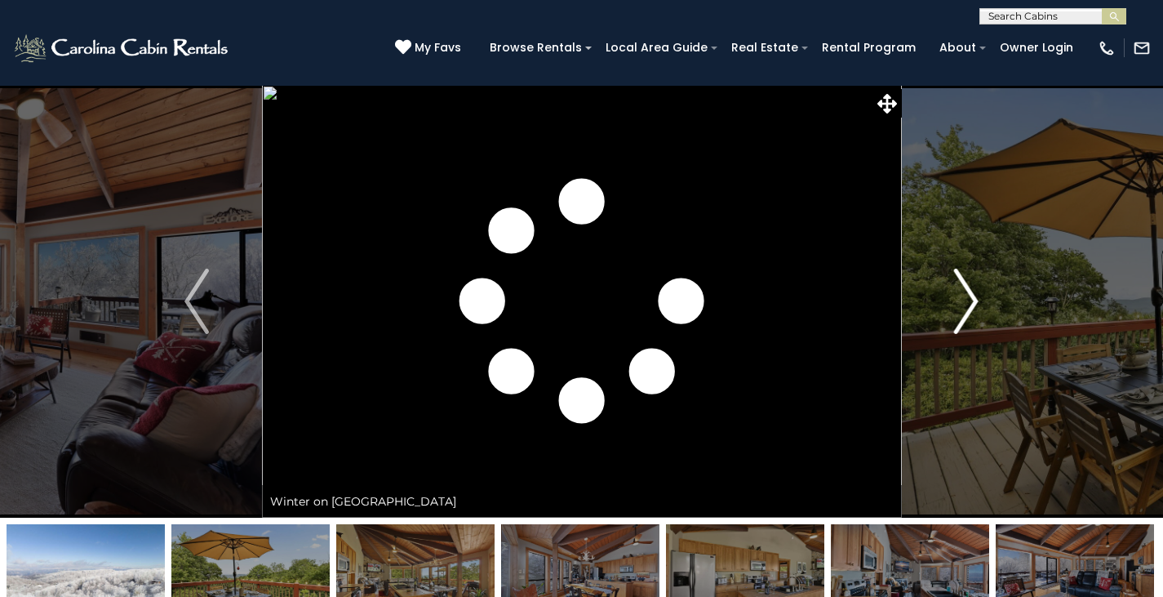
click at [954, 297] on img "Next" at bounding box center [966, 300] width 24 height 65
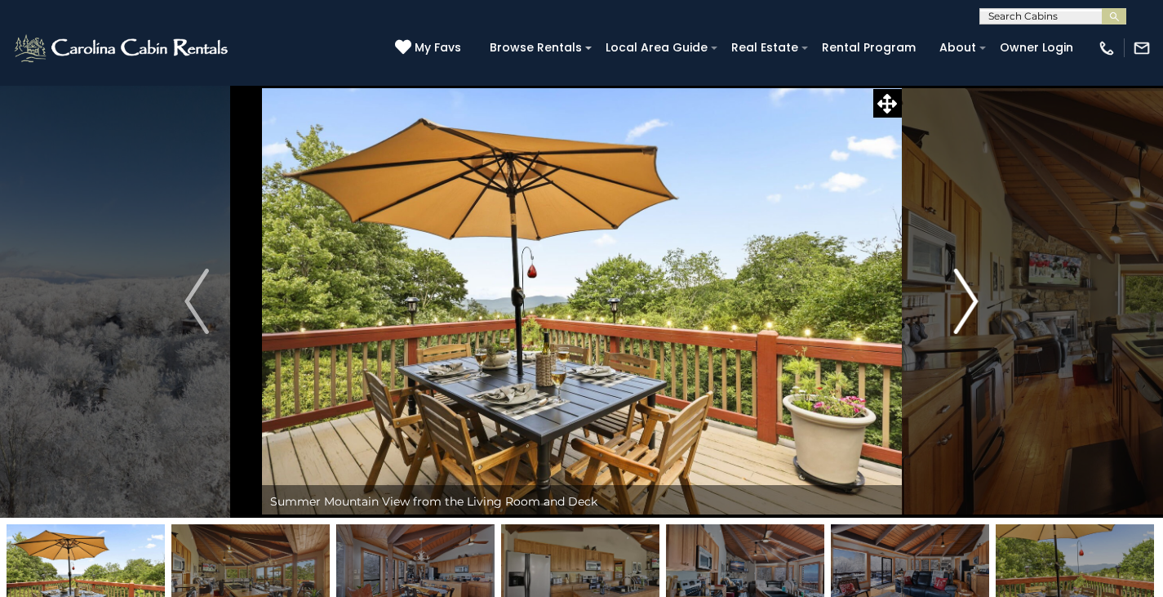
click at [974, 297] on img "Next" at bounding box center [966, 300] width 24 height 65
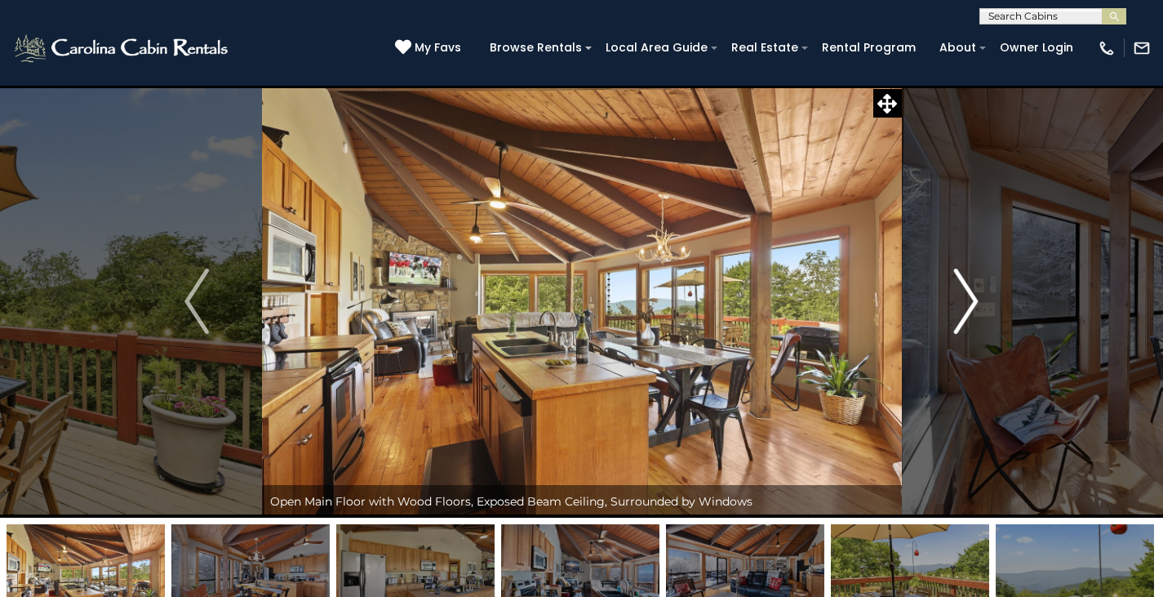
click at [969, 299] on img "Next" at bounding box center [966, 300] width 24 height 65
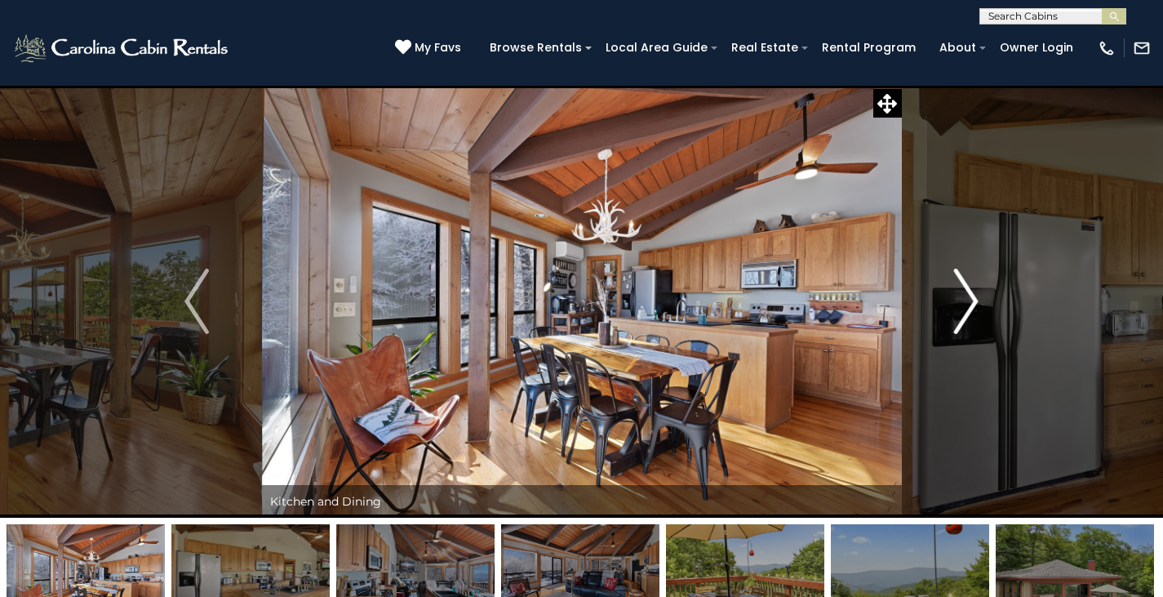
click at [957, 312] on img "Next" at bounding box center [966, 300] width 24 height 65
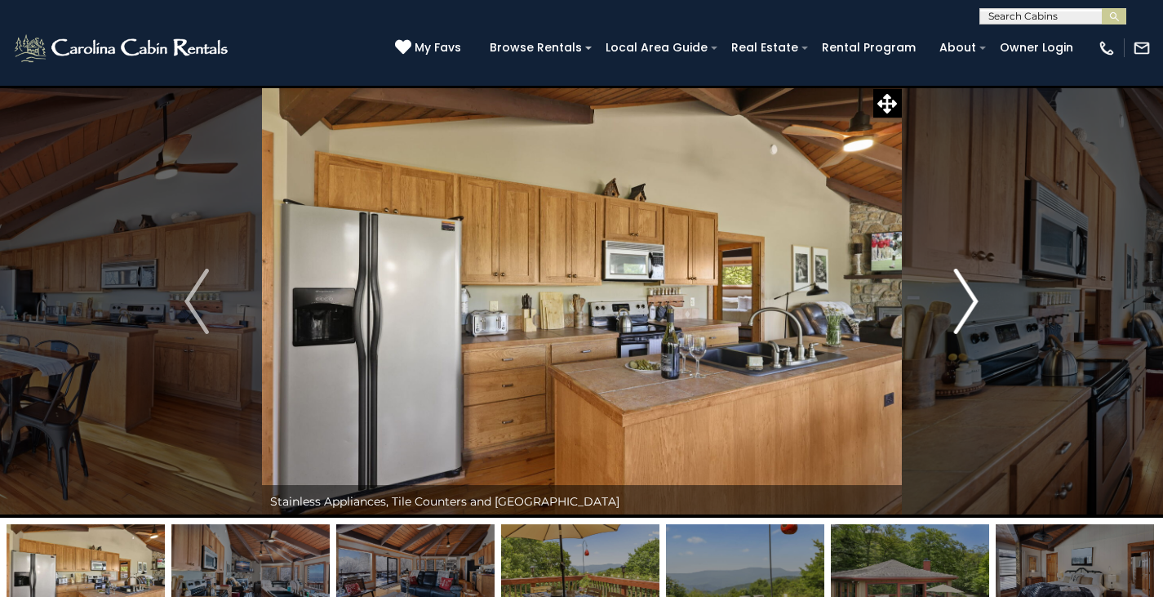
click at [957, 312] on img "Next" at bounding box center [966, 300] width 24 height 65
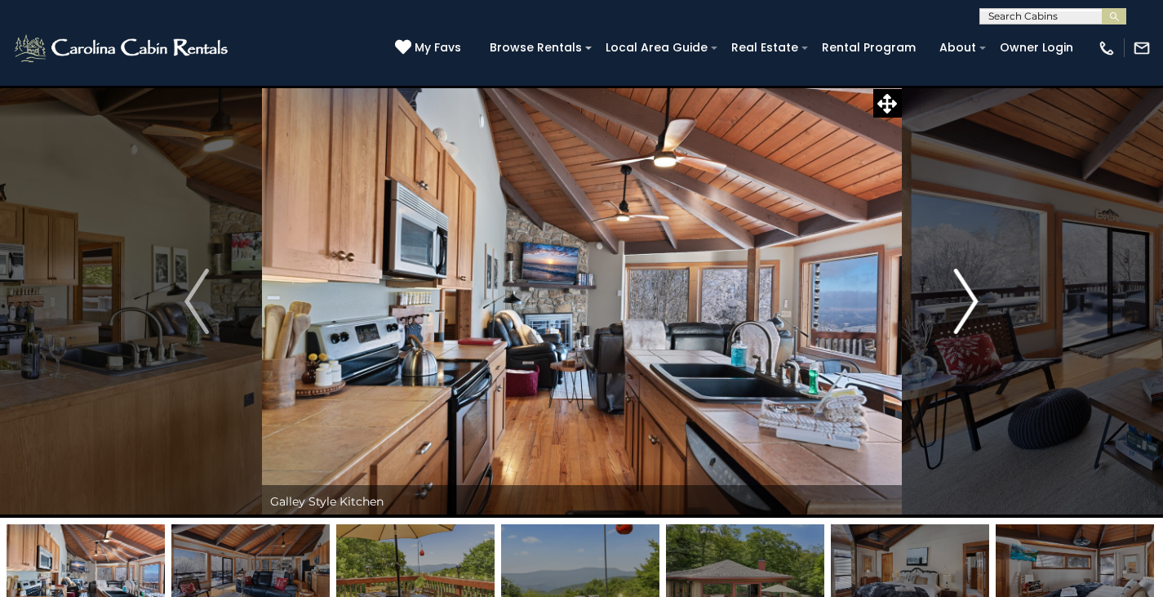
click at [955, 311] on img "Next" at bounding box center [966, 300] width 24 height 65
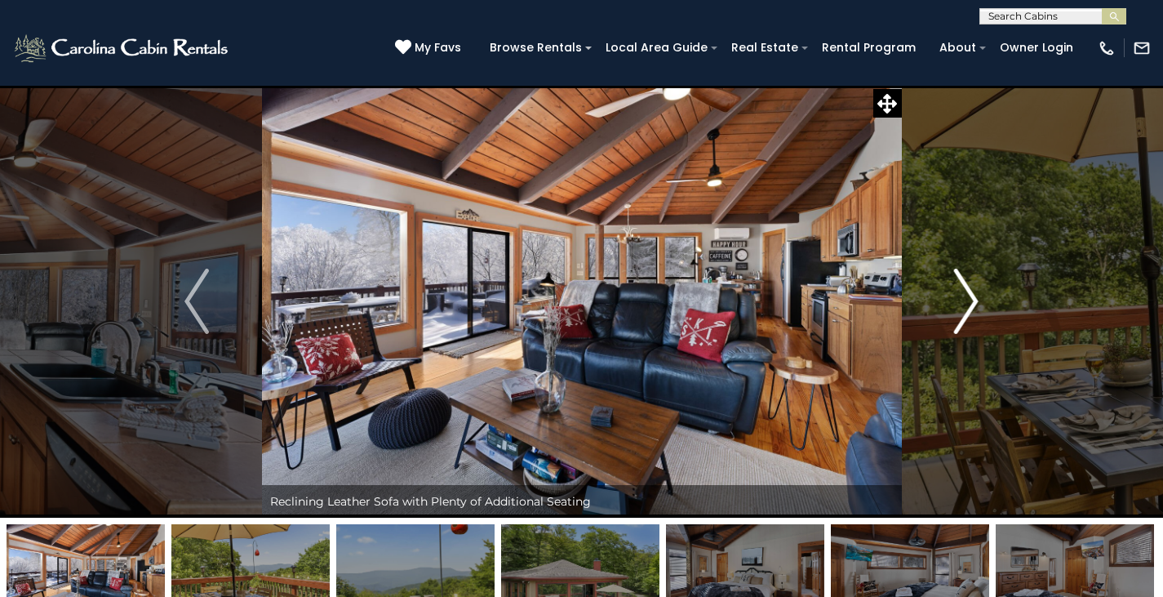
click at [957, 310] on img "Next" at bounding box center [966, 300] width 24 height 65
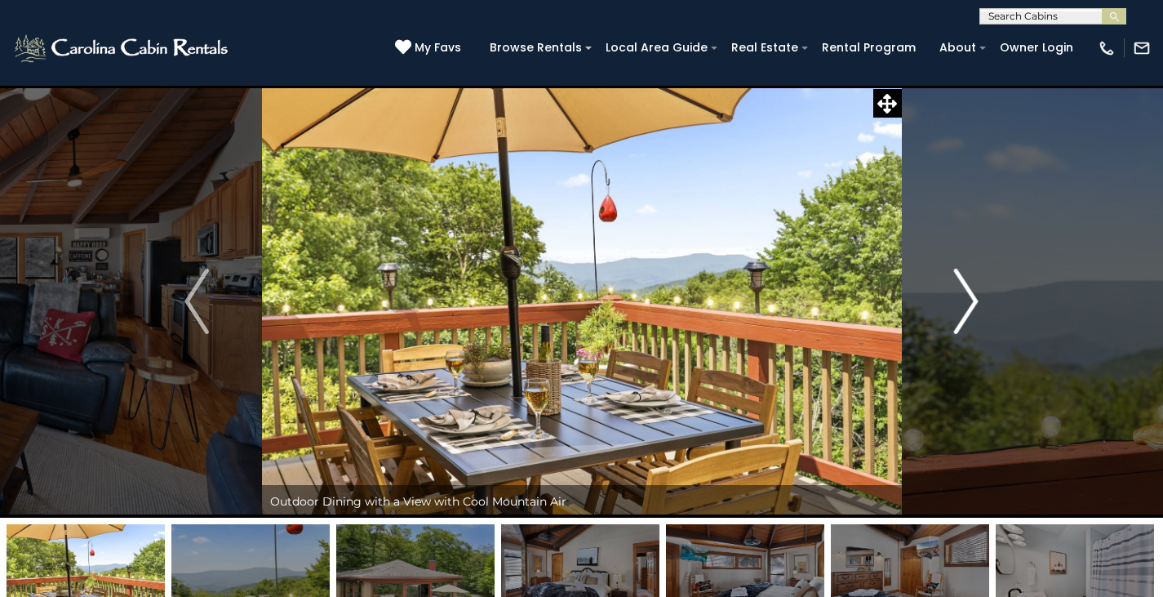
click at [958, 310] on img "Next" at bounding box center [966, 300] width 24 height 65
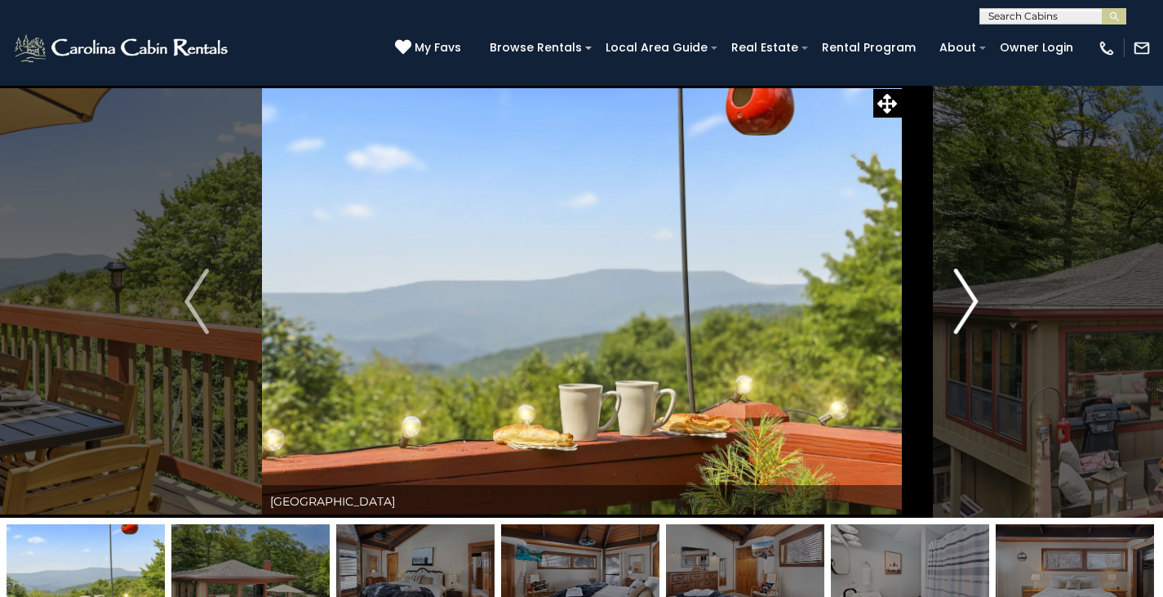
click at [965, 310] on img "Next" at bounding box center [966, 300] width 24 height 65
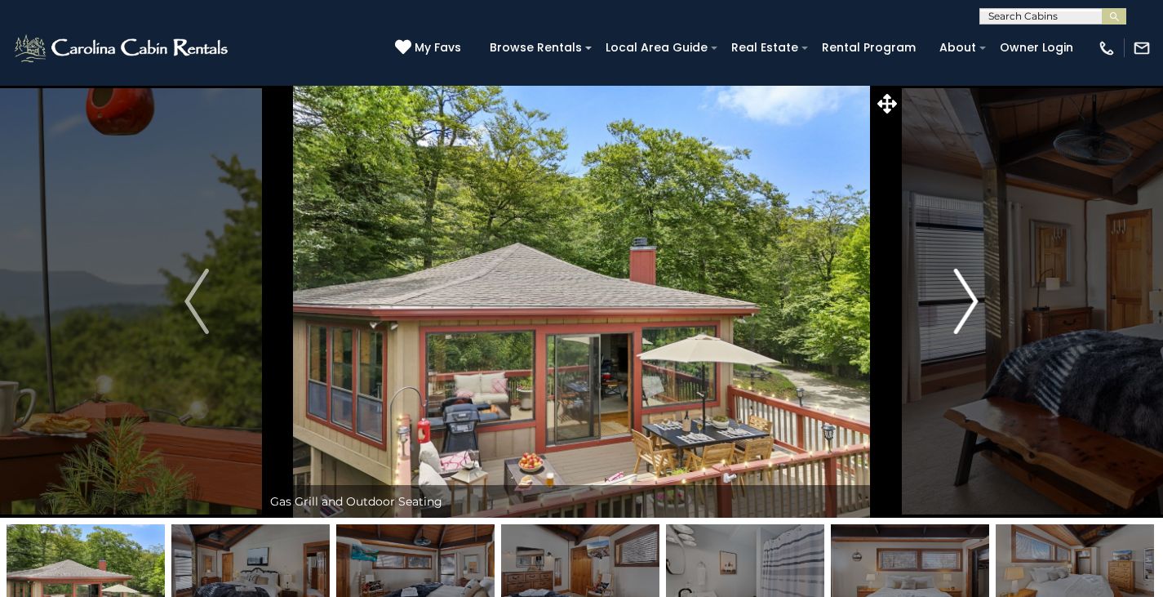
click at [969, 311] on img "Next" at bounding box center [966, 300] width 24 height 65
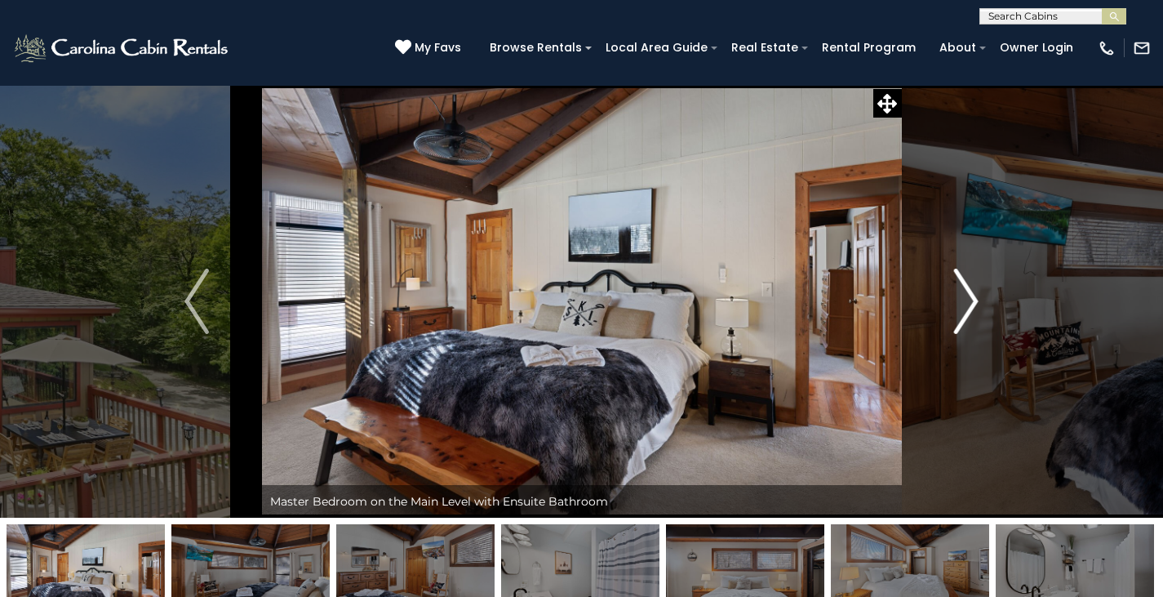
click at [965, 304] on img "Next" at bounding box center [966, 300] width 24 height 65
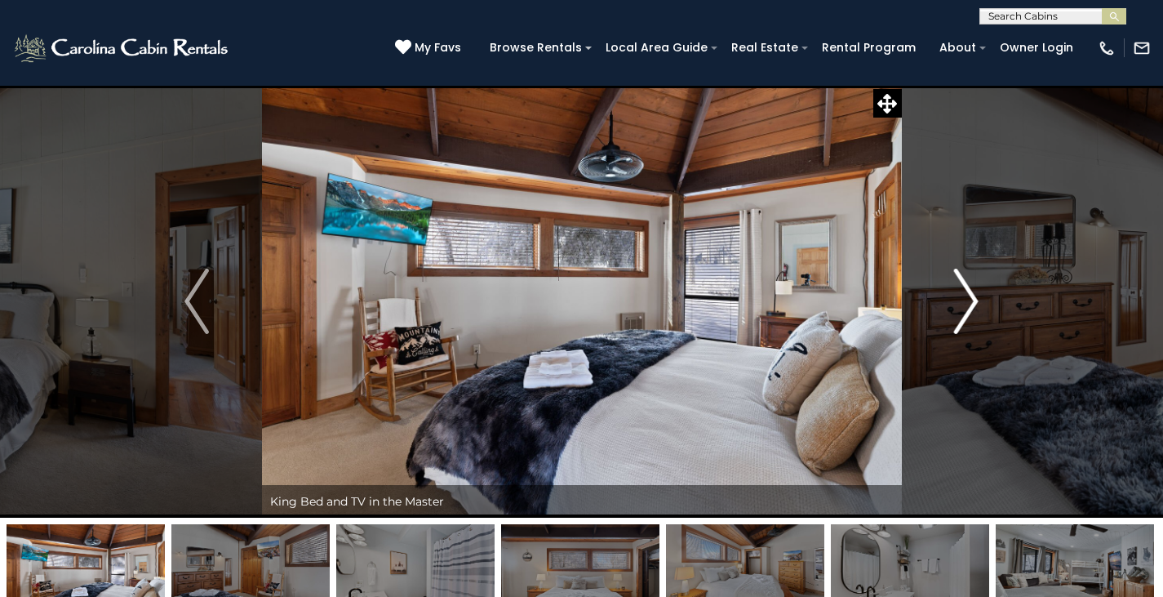
click at [965, 304] on img "Next" at bounding box center [966, 300] width 24 height 65
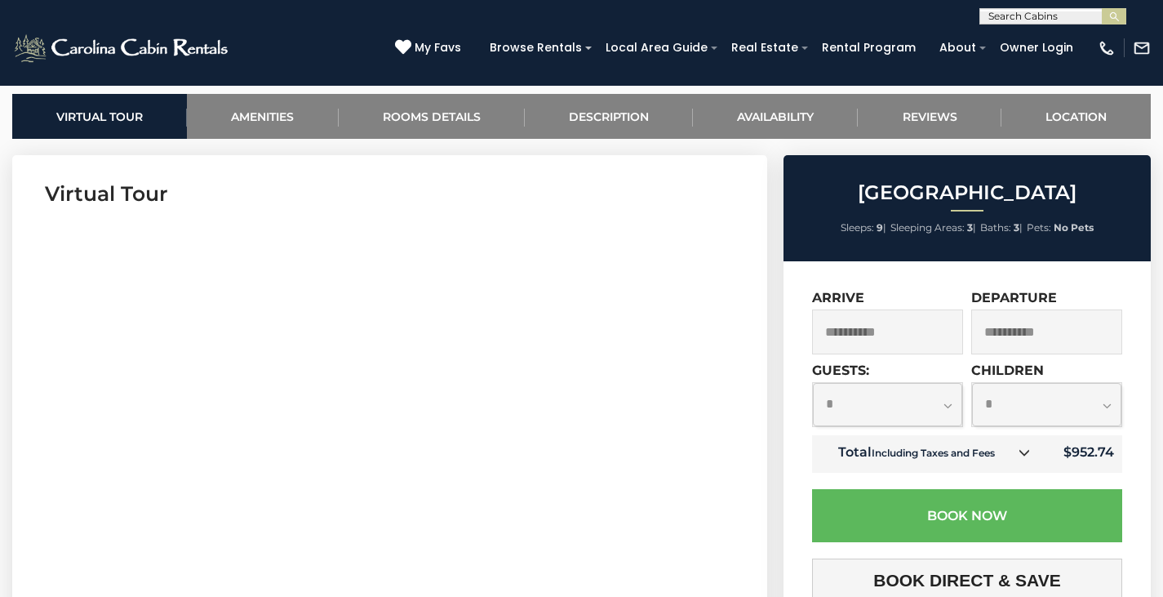
scroll to position [653, 0]
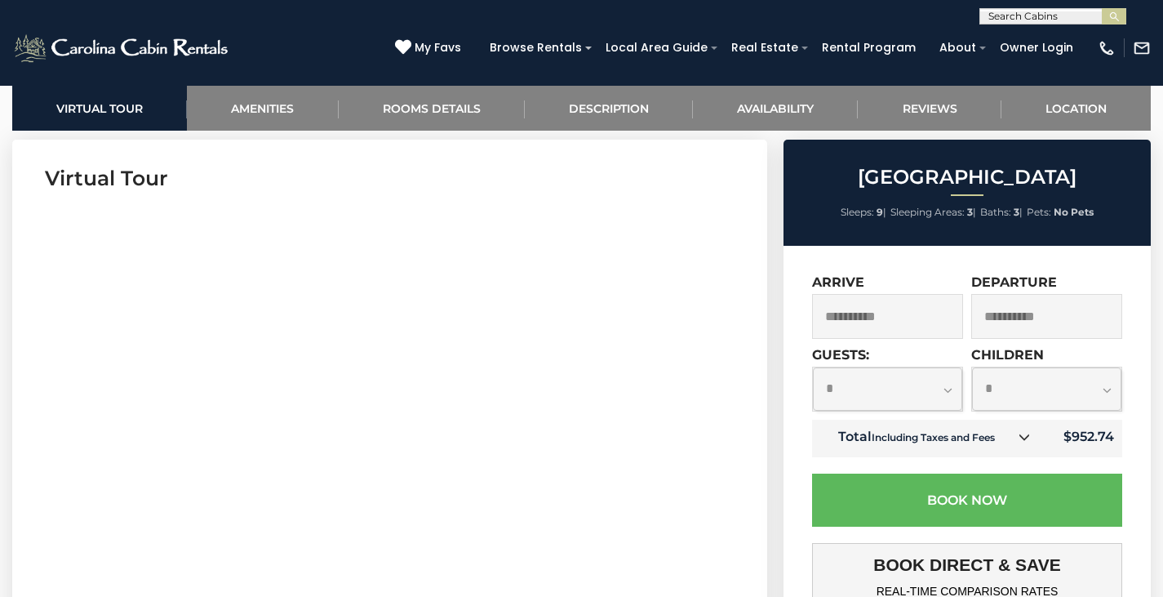
click at [947, 387] on select "**********" at bounding box center [887, 388] width 149 height 43
select select "*"
click at [813, 367] on select "**********" at bounding box center [887, 388] width 149 height 43
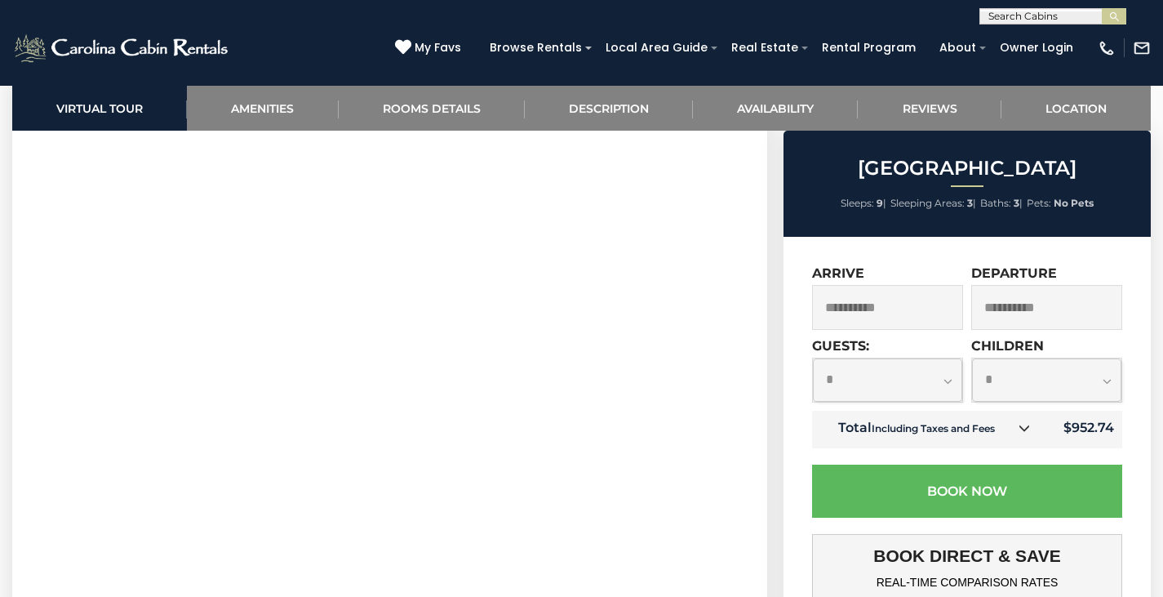
scroll to position [734, 0]
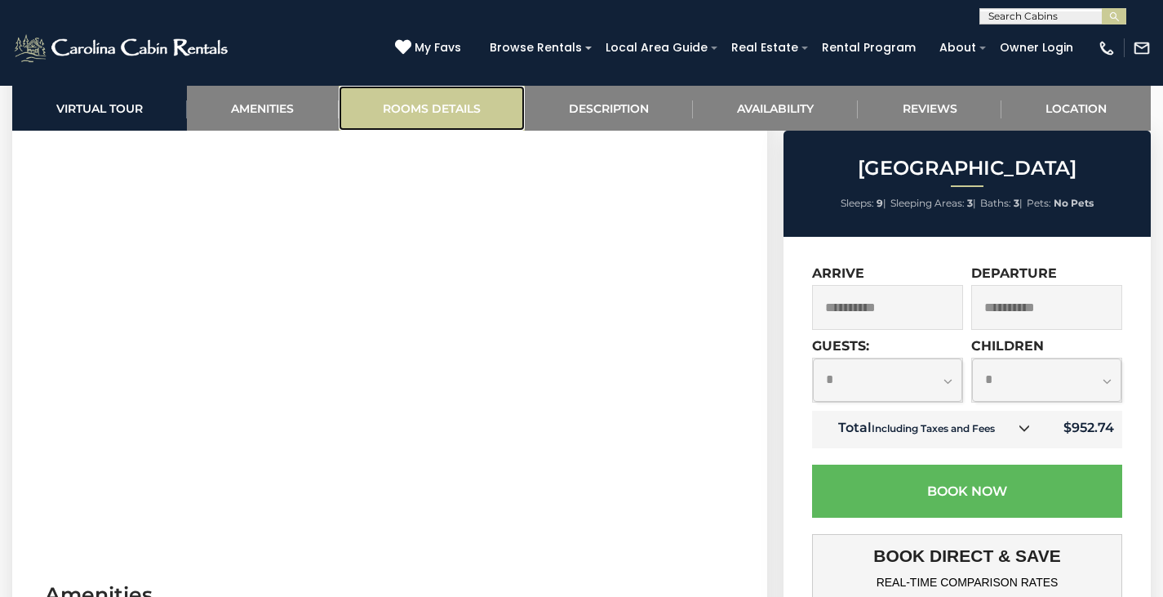
click at [467, 119] on link "Rooms Details" at bounding box center [432, 108] width 186 height 45
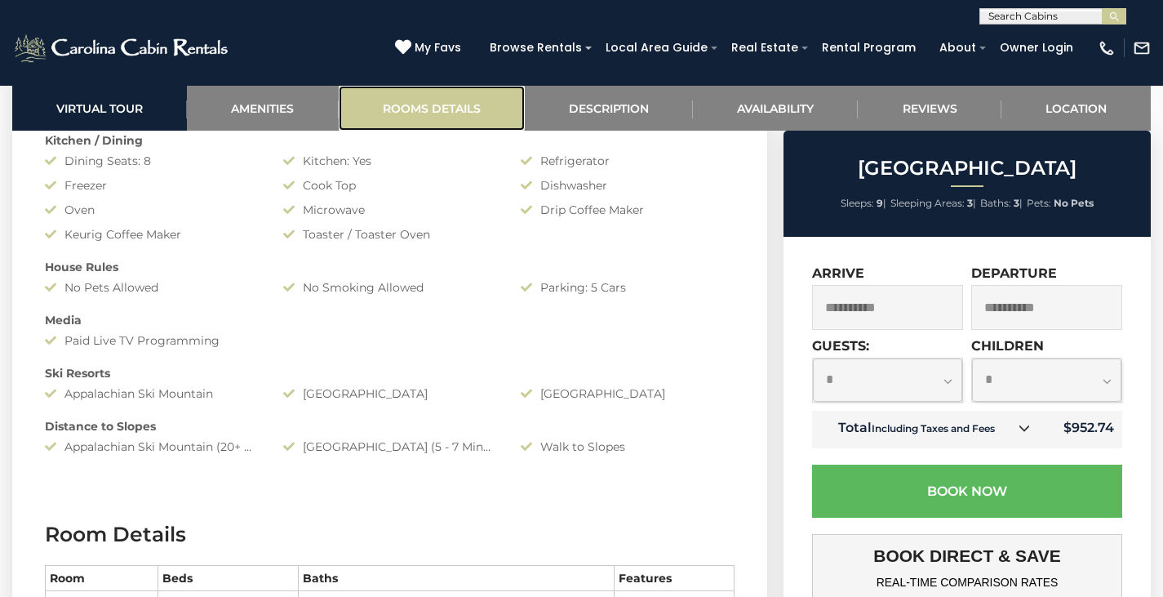
scroll to position [1836, 0]
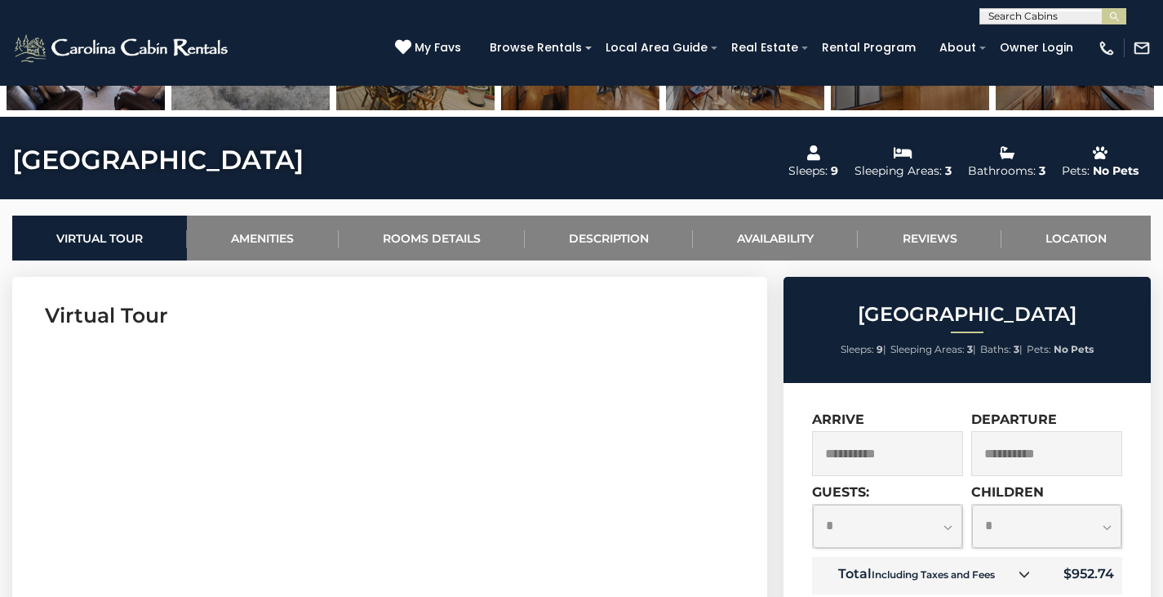
scroll to position [571, 0]
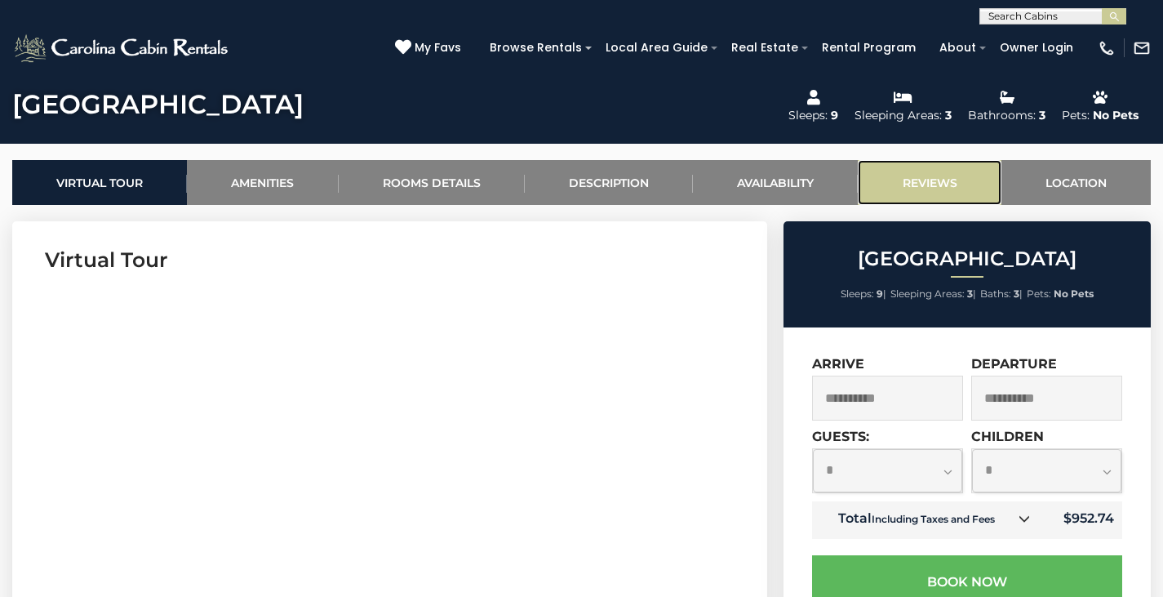
click at [943, 189] on link "Reviews" at bounding box center [929, 182] width 143 height 45
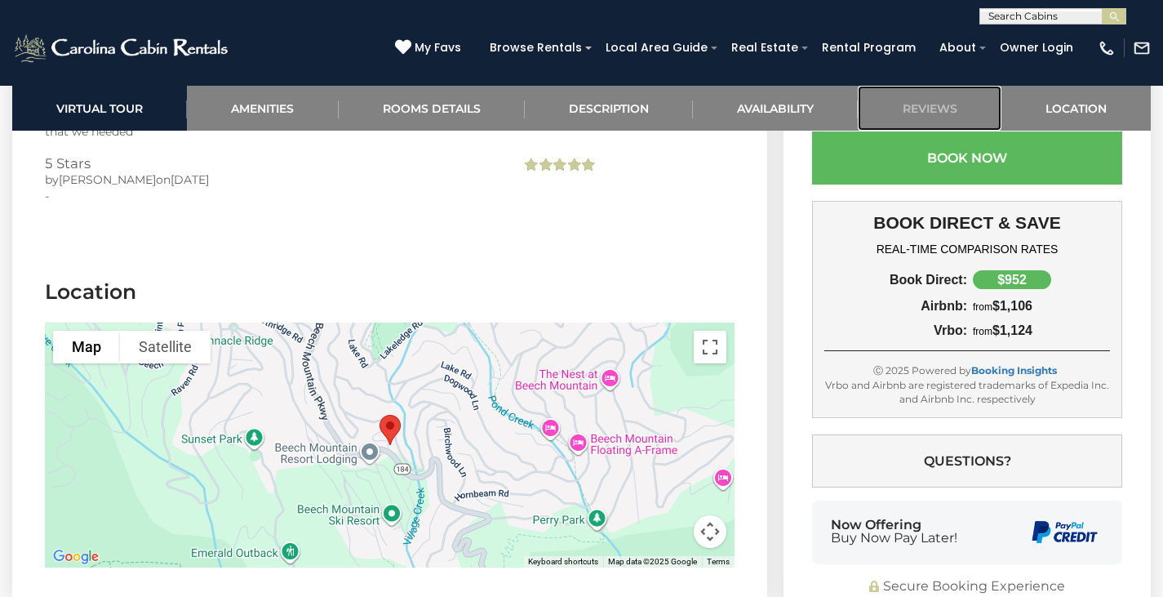
scroll to position [3933, 0]
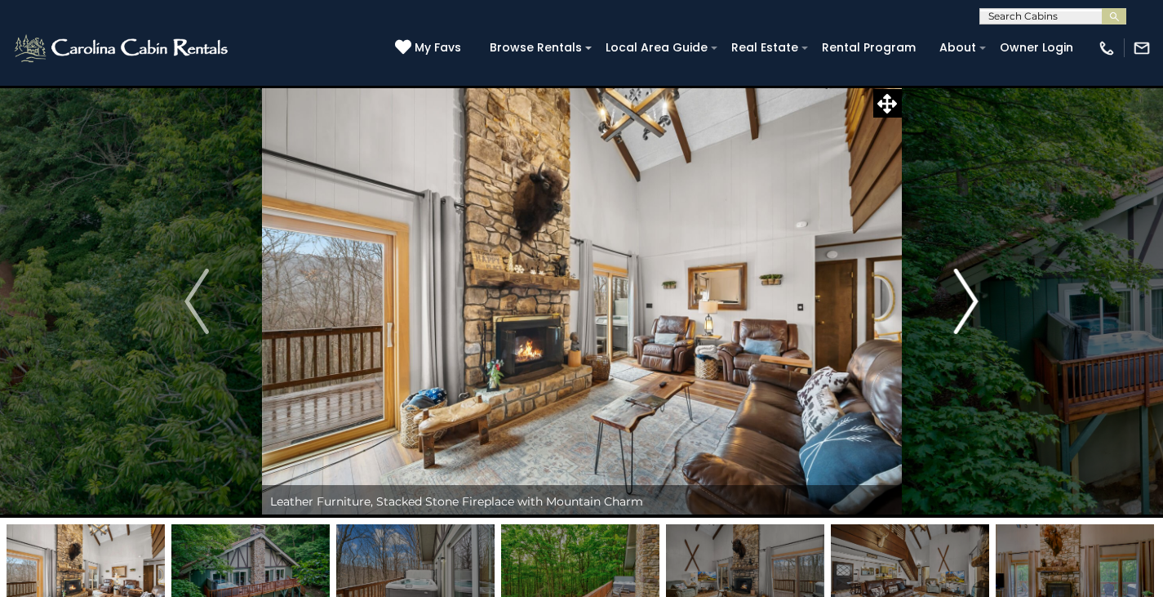
click at [965, 297] on img "Next" at bounding box center [966, 300] width 24 height 65
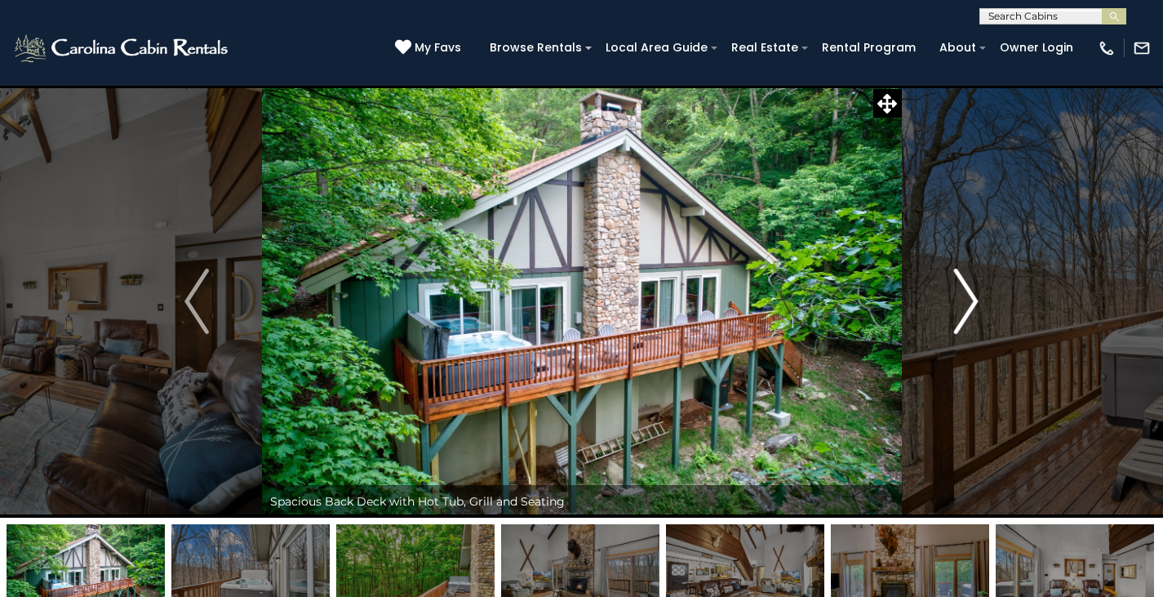
click at [959, 308] on img "Next" at bounding box center [966, 300] width 24 height 65
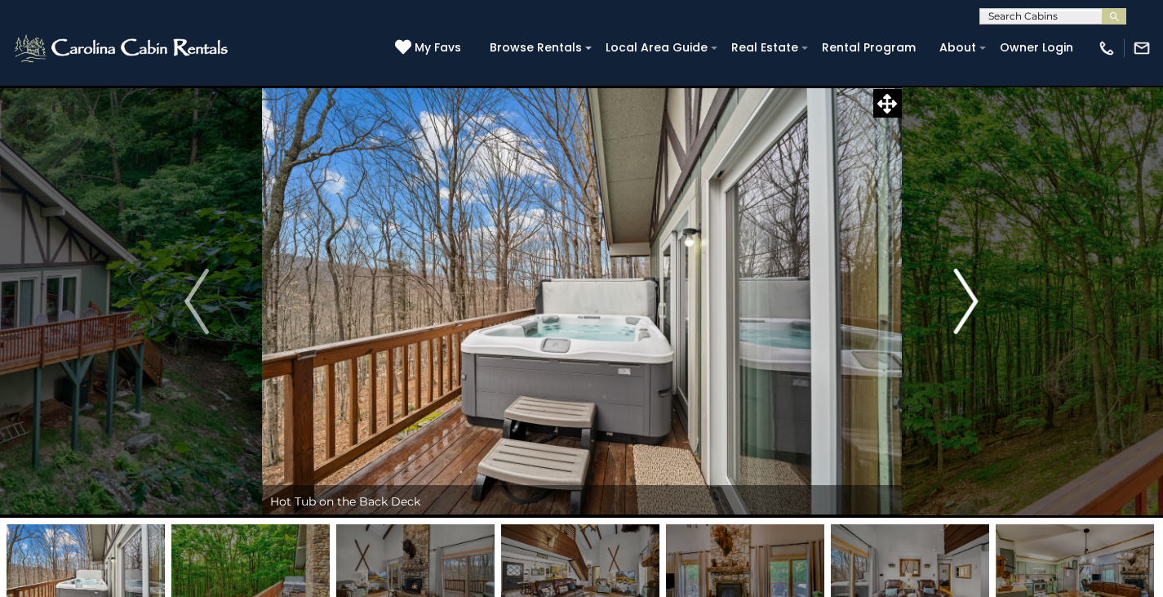
click at [959, 308] on img "Next" at bounding box center [966, 300] width 24 height 65
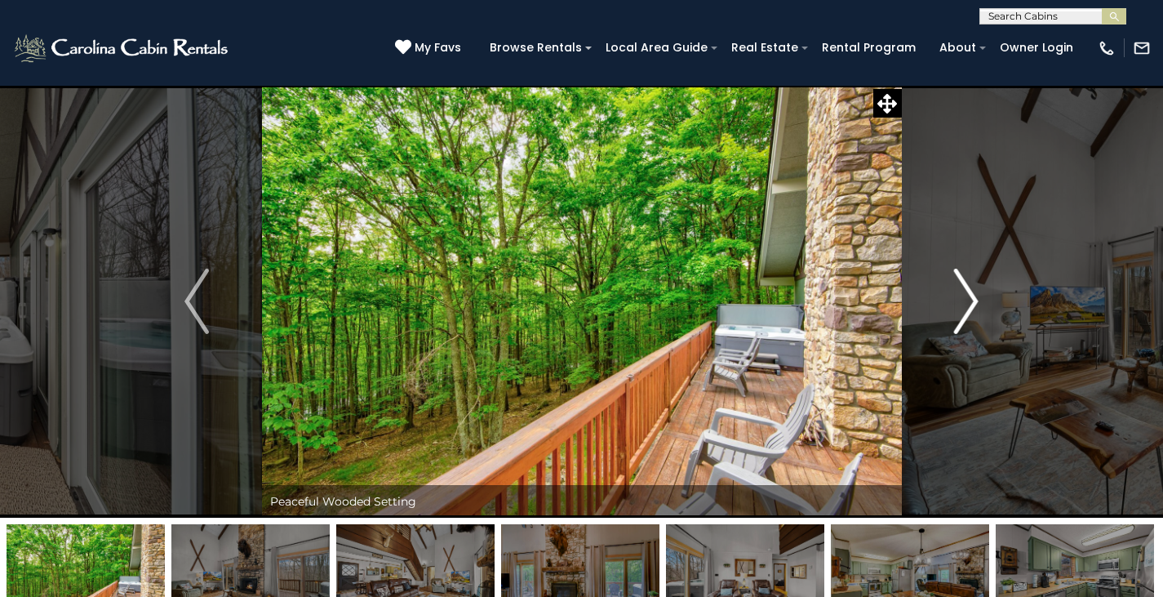
click at [959, 308] on img "Next" at bounding box center [966, 300] width 24 height 65
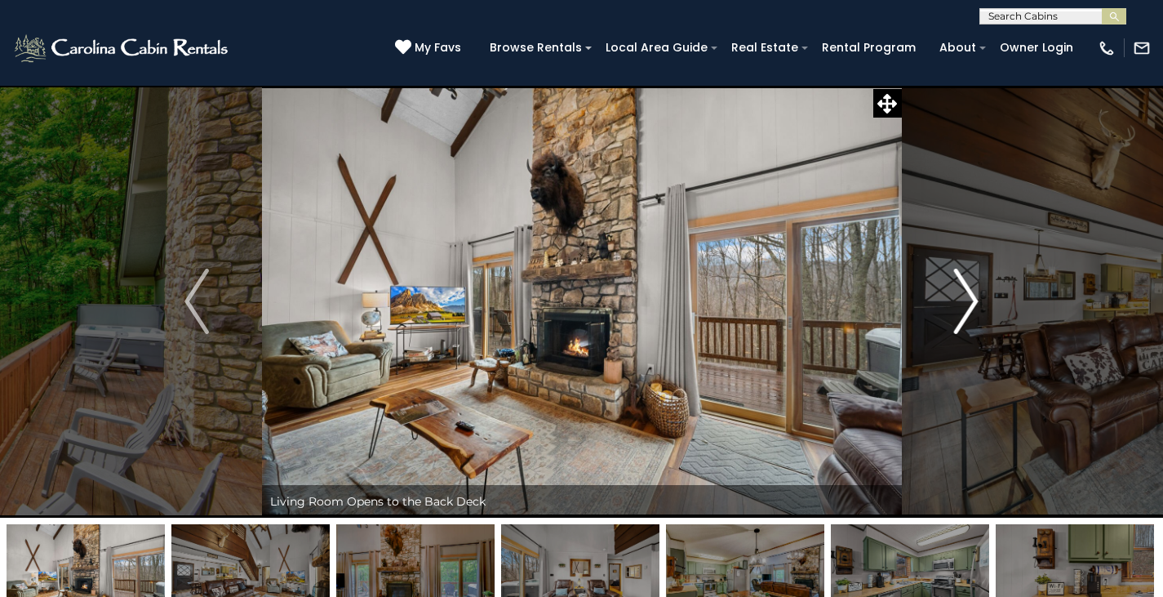
click at [972, 309] on img "Next" at bounding box center [966, 300] width 24 height 65
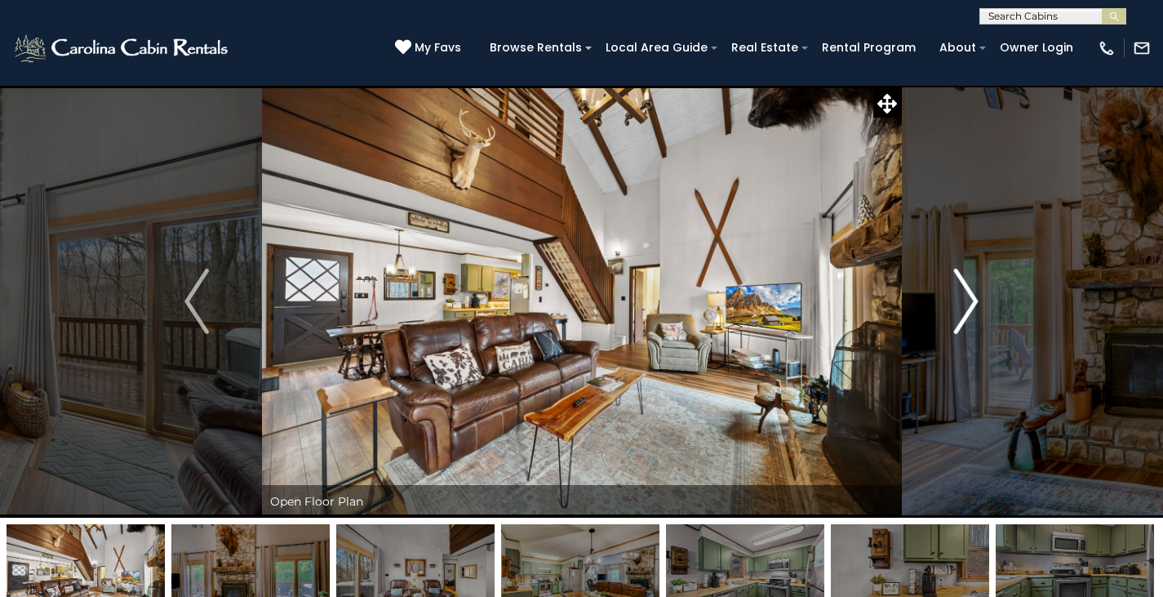
click at [972, 309] on img "Next" at bounding box center [966, 300] width 24 height 65
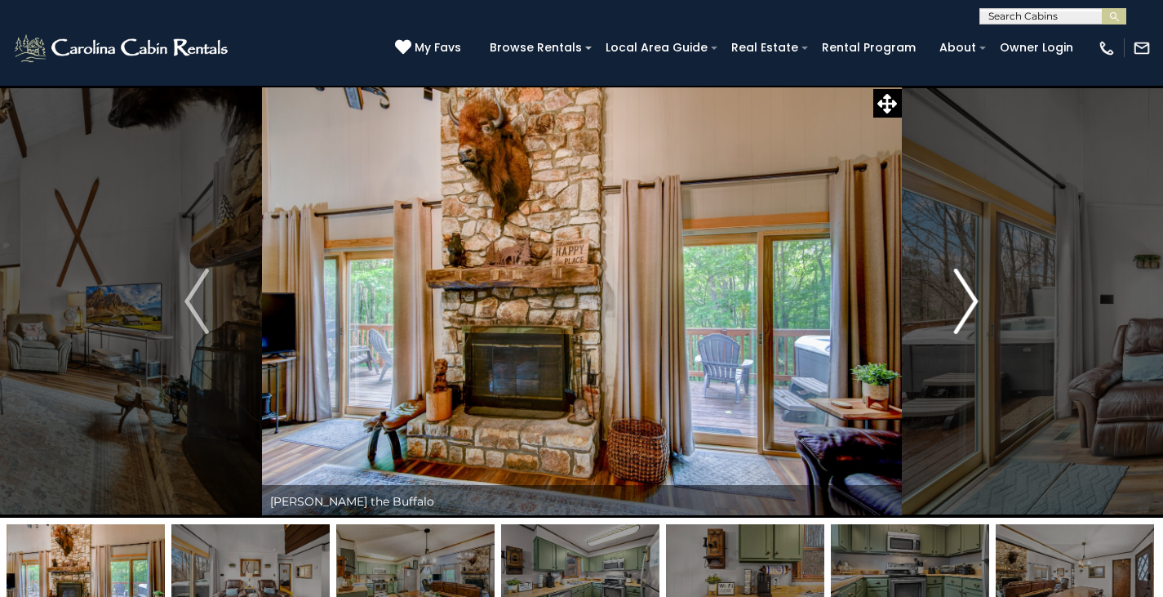
click at [966, 308] on img "Next" at bounding box center [966, 300] width 24 height 65
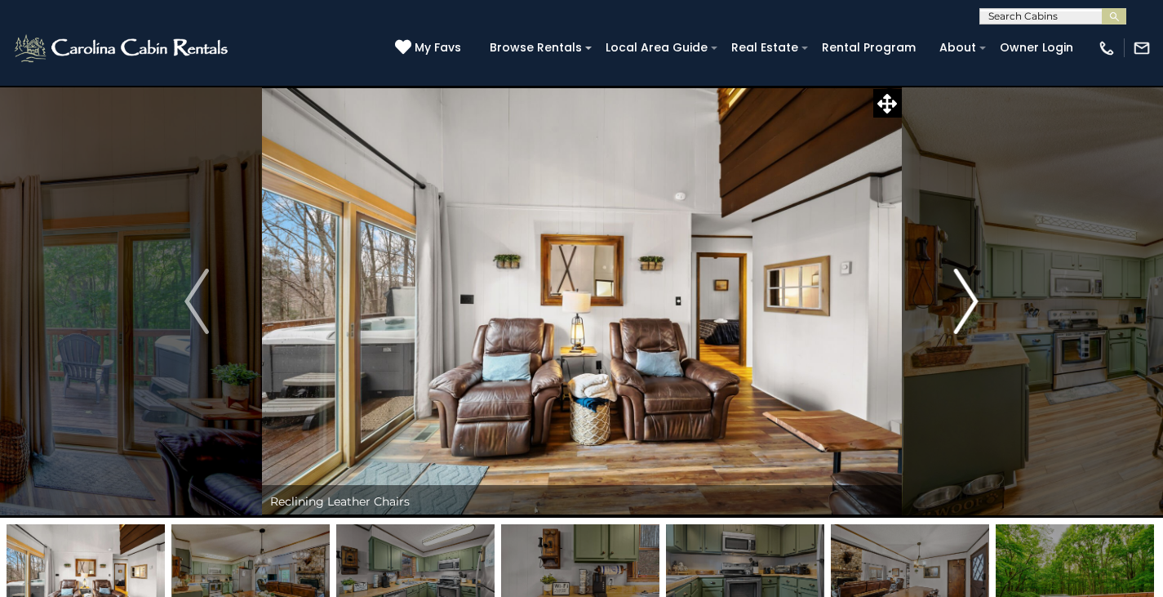
click at [966, 308] on img "Next" at bounding box center [966, 300] width 24 height 65
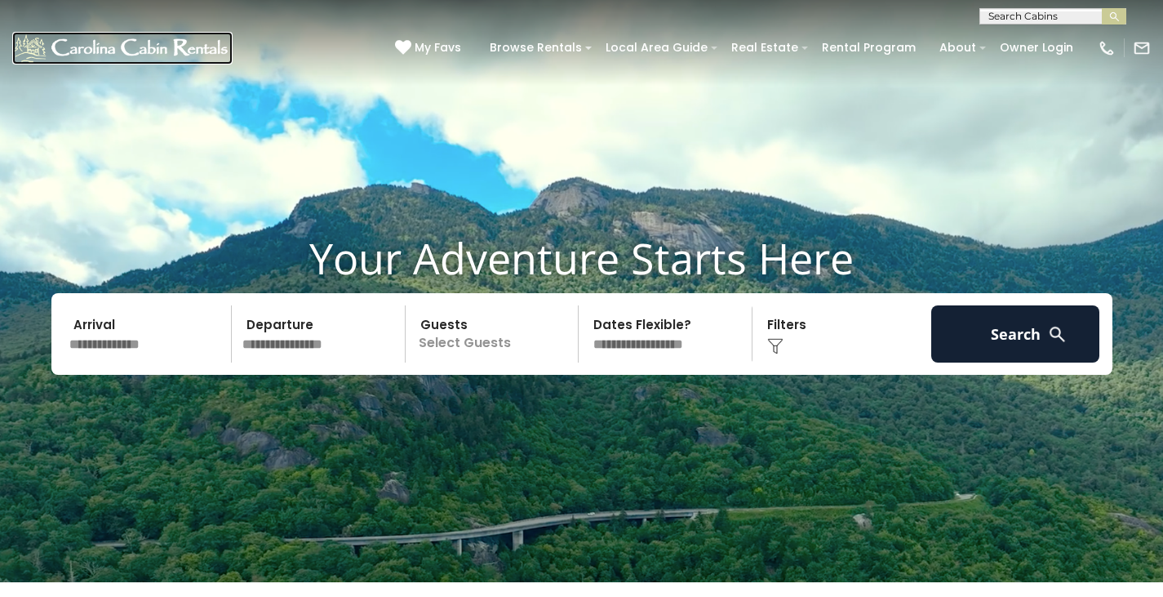
click at [189, 47] on img at bounding box center [122, 48] width 220 height 33
click at [118, 46] on img at bounding box center [122, 48] width 220 height 33
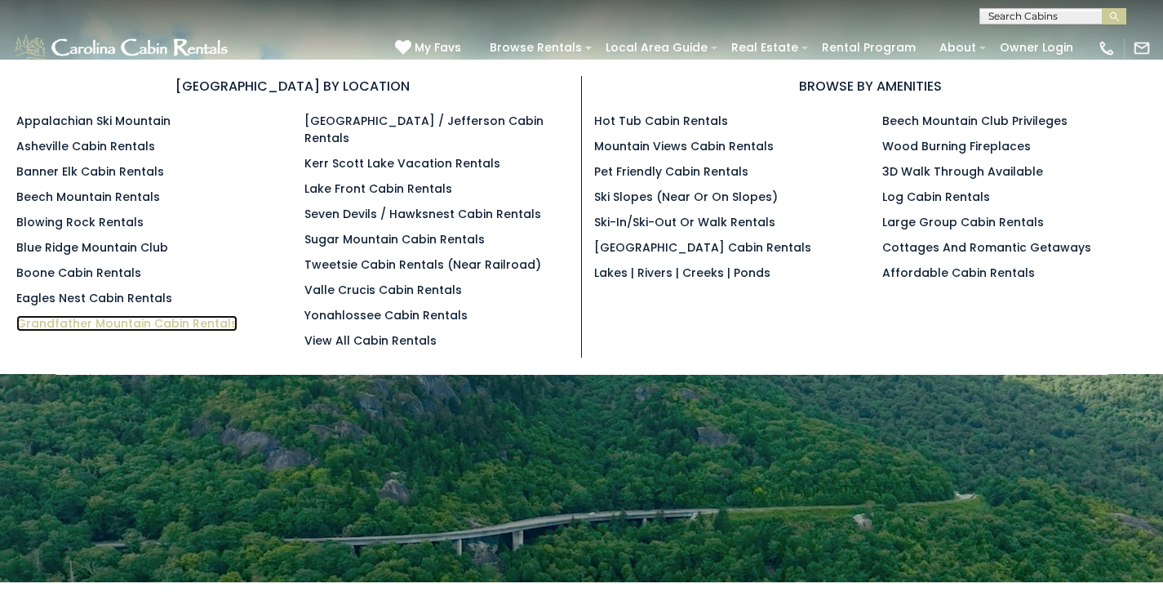
click at [185, 325] on link "Grandfather Mountain Cabin Rentals" at bounding box center [126, 323] width 221 height 16
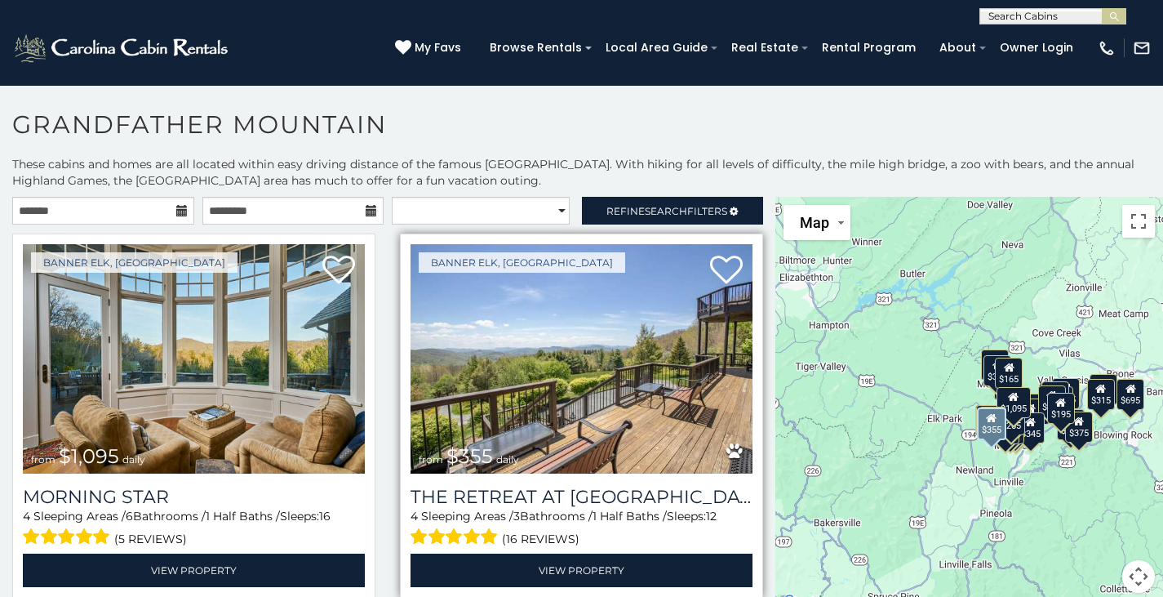
click at [503, 350] on img at bounding box center [581, 358] width 342 height 229
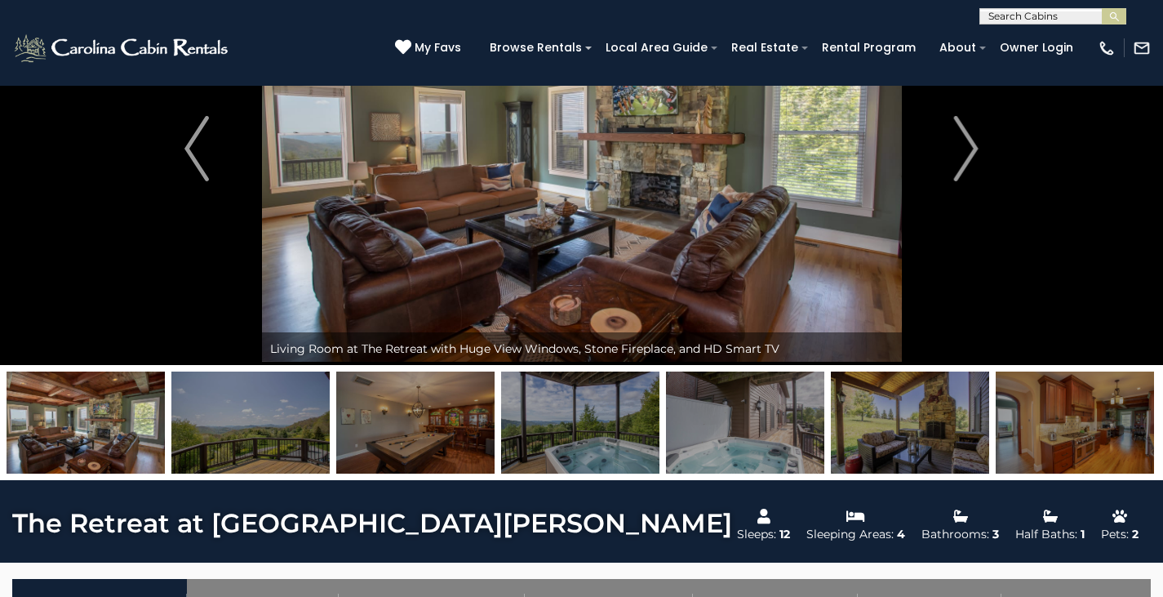
scroll to position [163, 0]
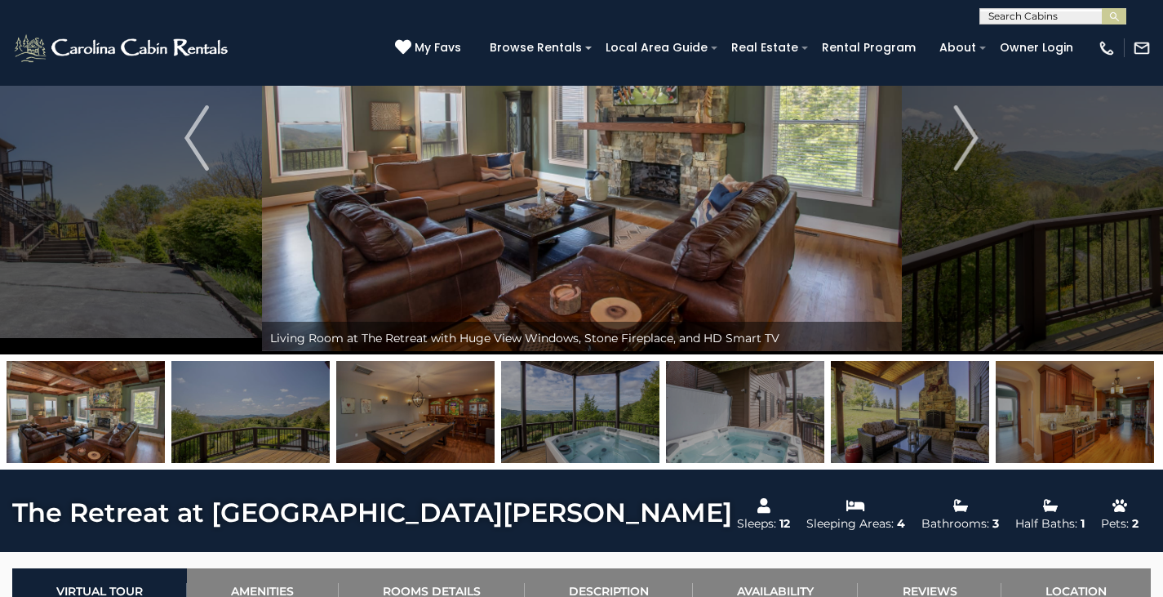
click at [612, 428] on img at bounding box center [580, 412] width 158 height 102
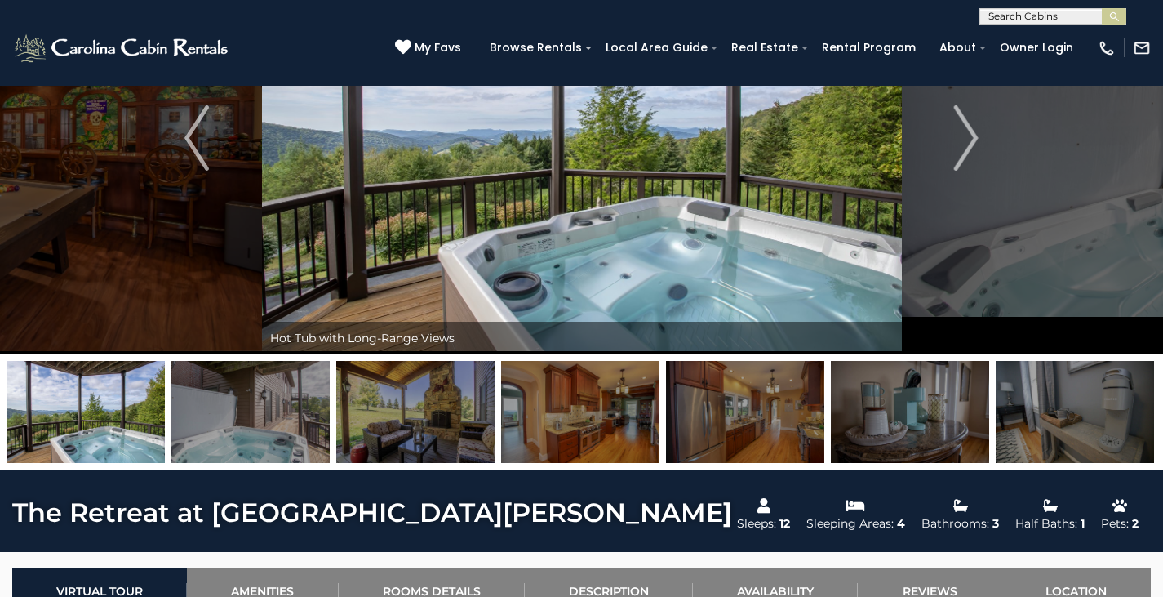
click at [783, 408] on img at bounding box center [745, 412] width 158 height 102
